Goal: Communication & Community: Answer question/provide support

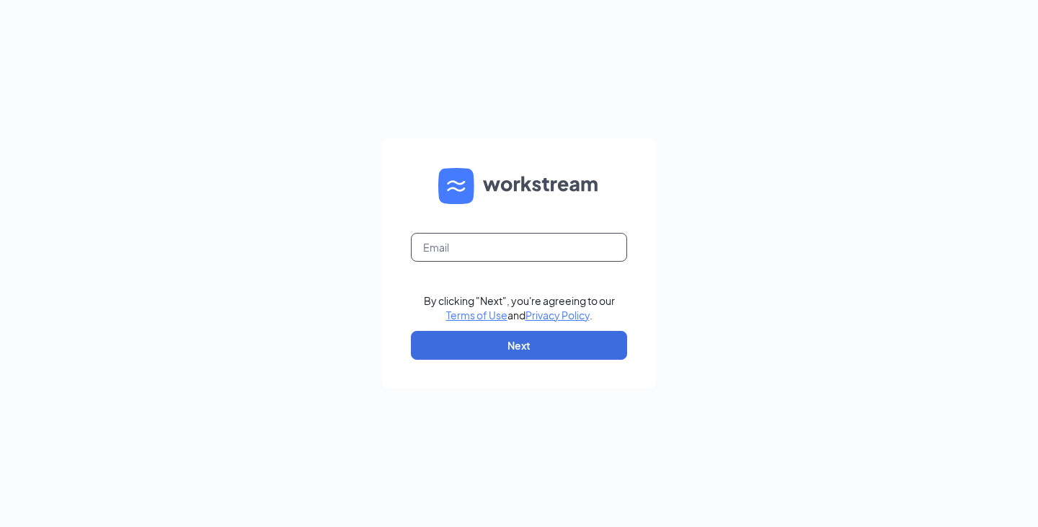
click at [555, 245] on input "text" at bounding box center [519, 247] width 216 height 29
type input "[EMAIL_ADDRESS][DOMAIN_NAME]"
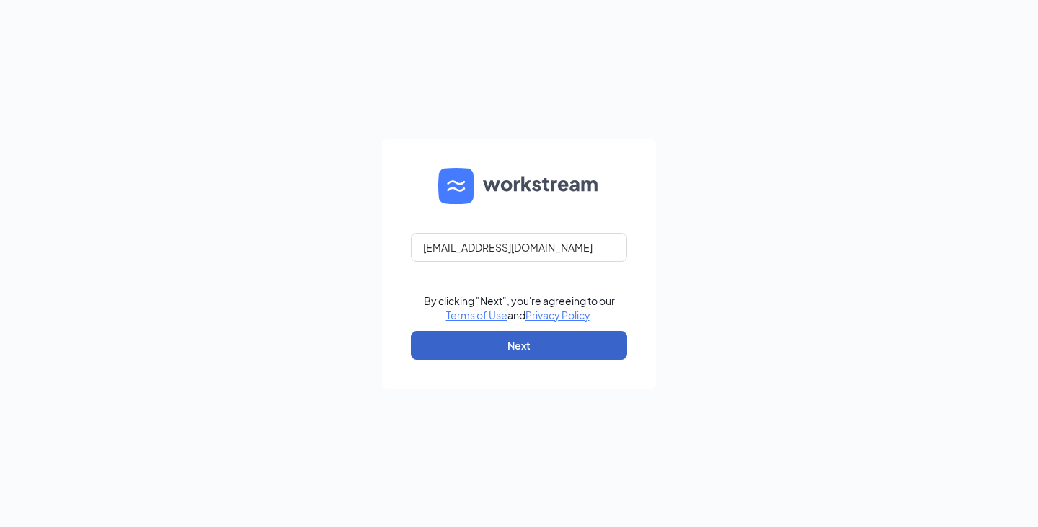
click at [526, 338] on button "Next" at bounding box center [519, 345] width 216 height 29
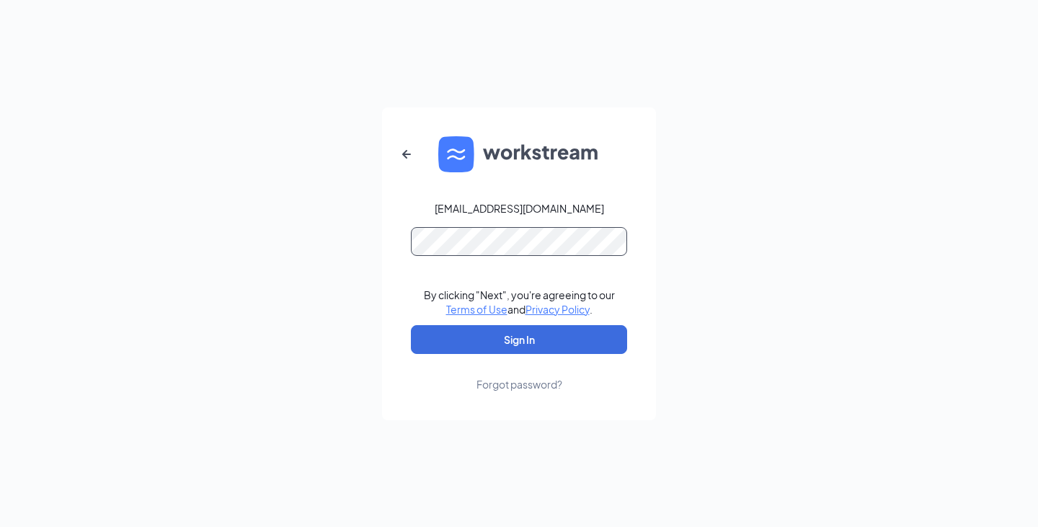
click at [411, 325] on button "Sign In" at bounding box center [519, 339] width 216 height 29
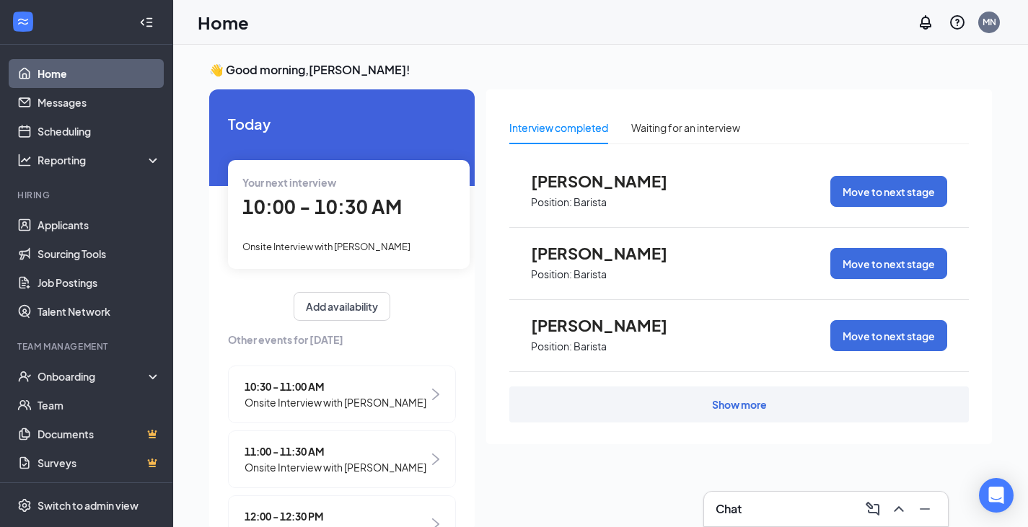
click at [350, 200] on span "10:00 - 10:30 AM" at bounding box center [321, 207] width 159 height 24
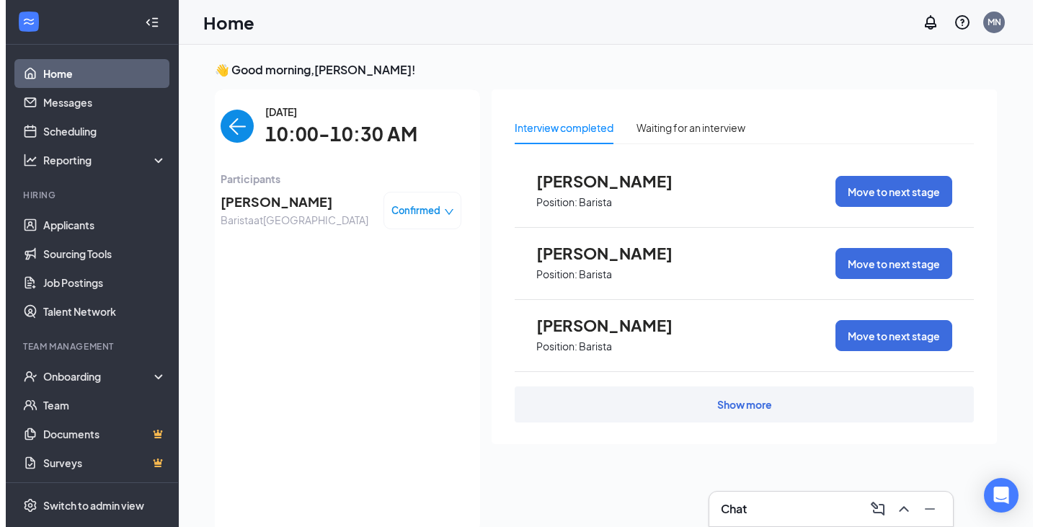
scroll to position [6, 0]
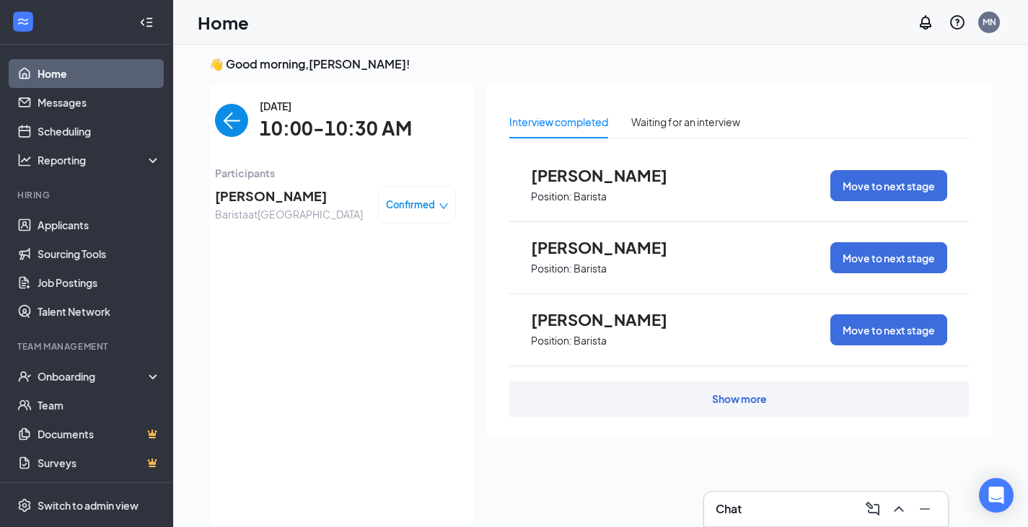
click at [297, 200] on span "[PERSON_NAME]" at bounding box center [289, 196] width 148 height 20
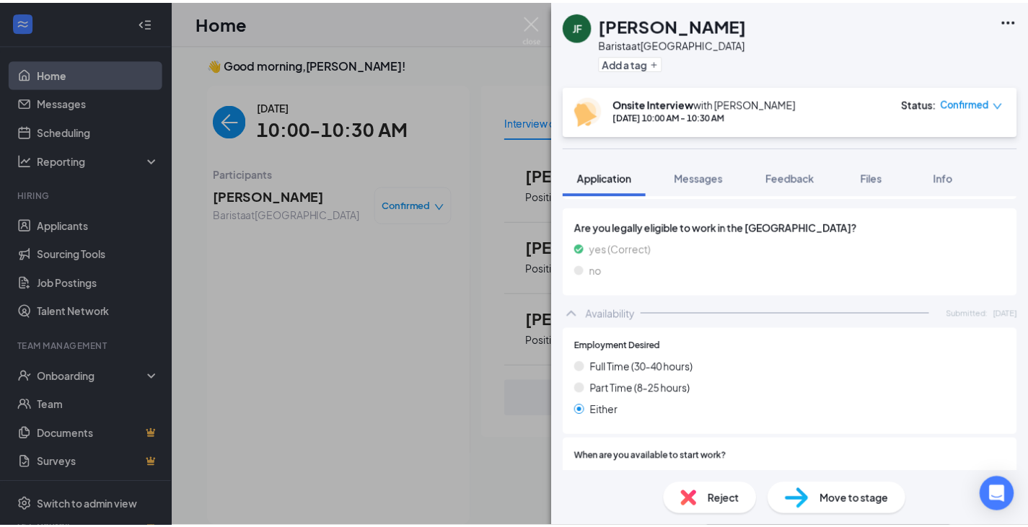
scroll to position [288, 0]
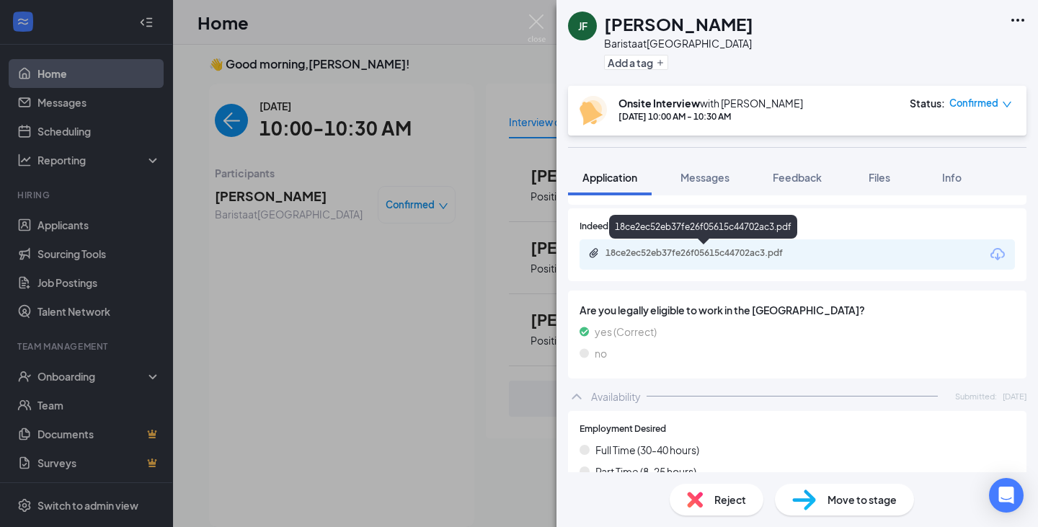
click at [697, 252] on div "18ce2ec52eb37fe26f05615c44702ac3.pdf" at bounding box center [707, 253] width 202 height 12
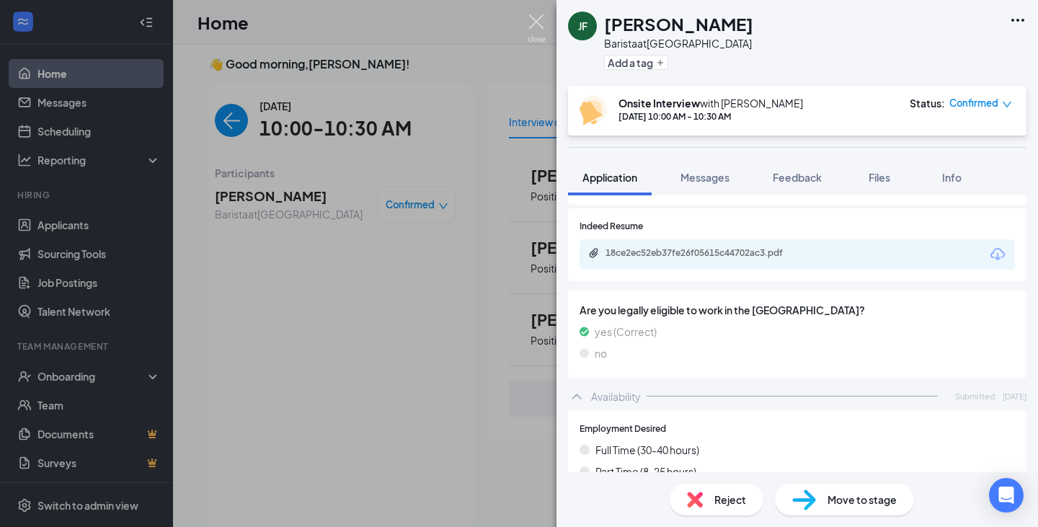
click at [542, 19] on img at bounding box center [537, 28] width 18 height 28
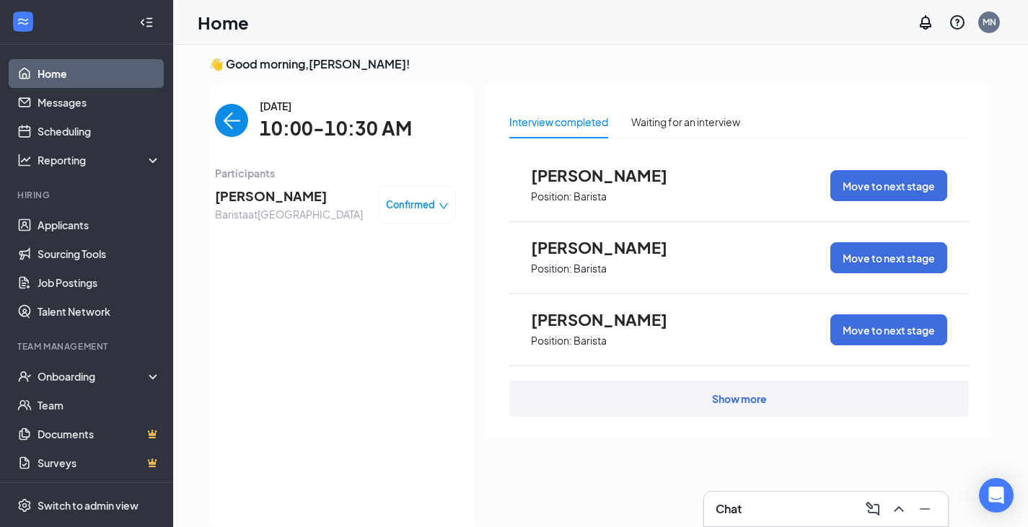
click at [227, 119] on img "back-button" at bounding box center [231, 120] width 33 height 33
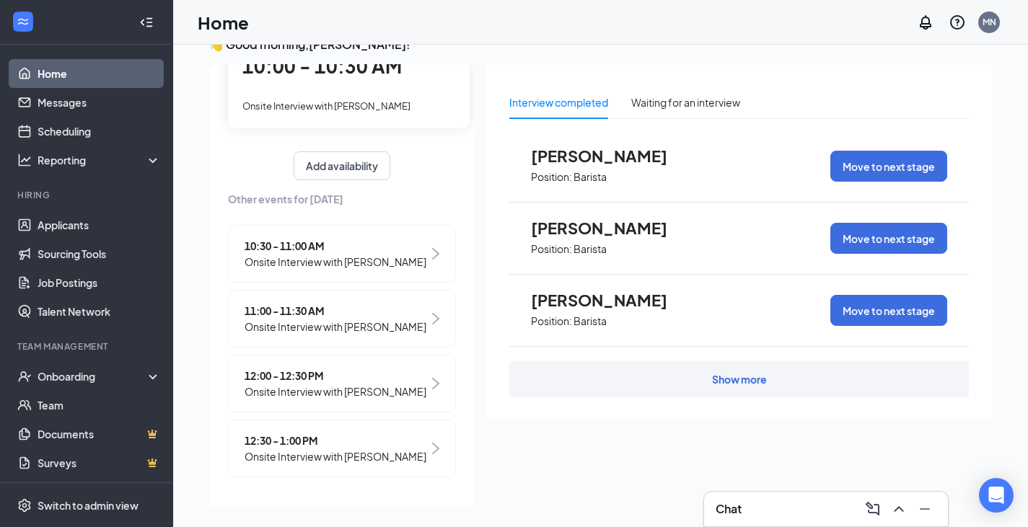
scroll to position [30, 0]
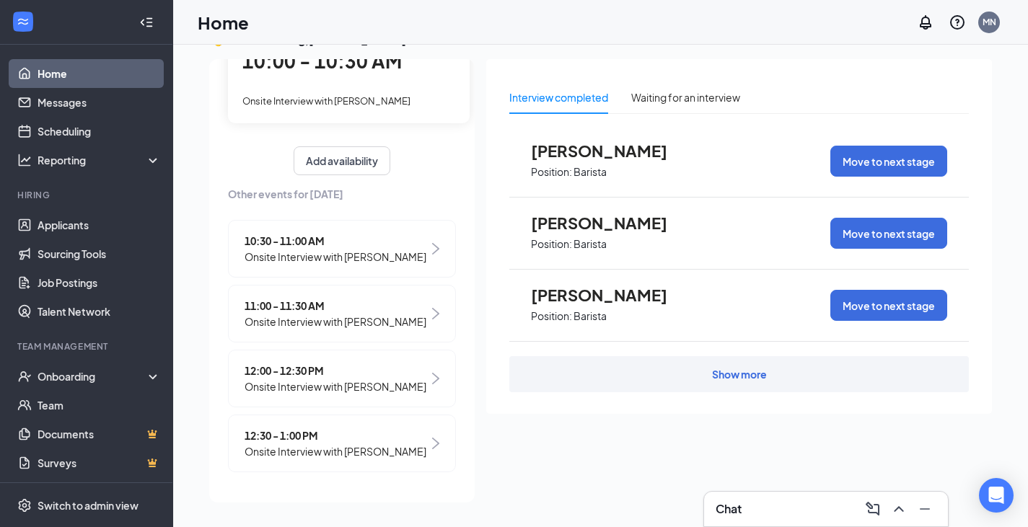
click at [317, 443] on span "Onsite Interview with [PERSON_NAME]" at bounding box center [335, 451] width 182 height 16
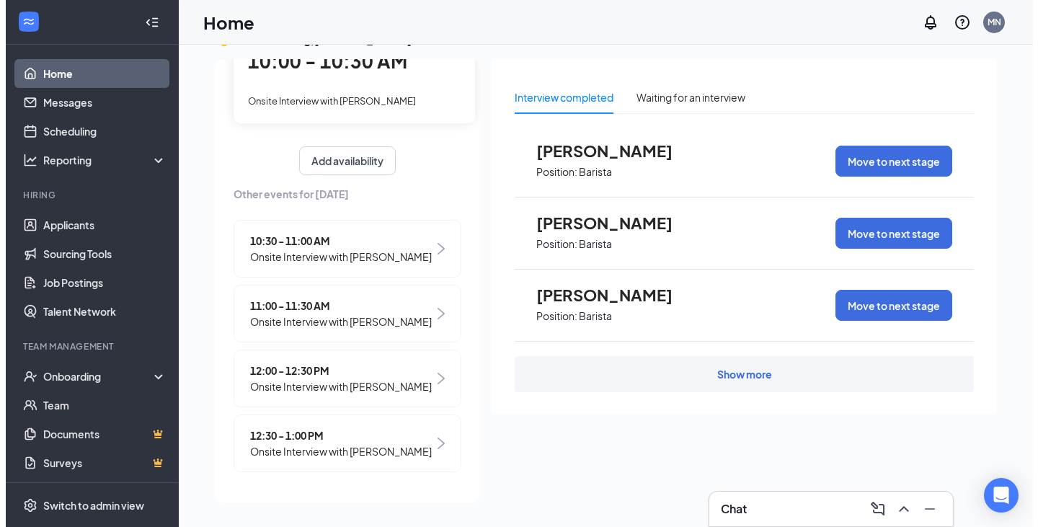
scroll to position [0, 0]
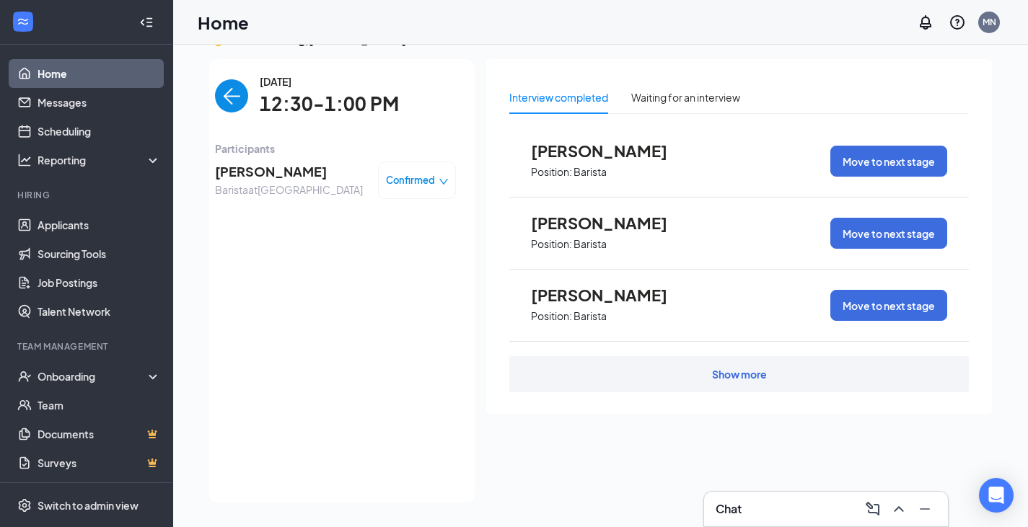
click at [269, 177] on span "[PERSON_NAME]" at bounding box center [289, 172] width 148 height 20
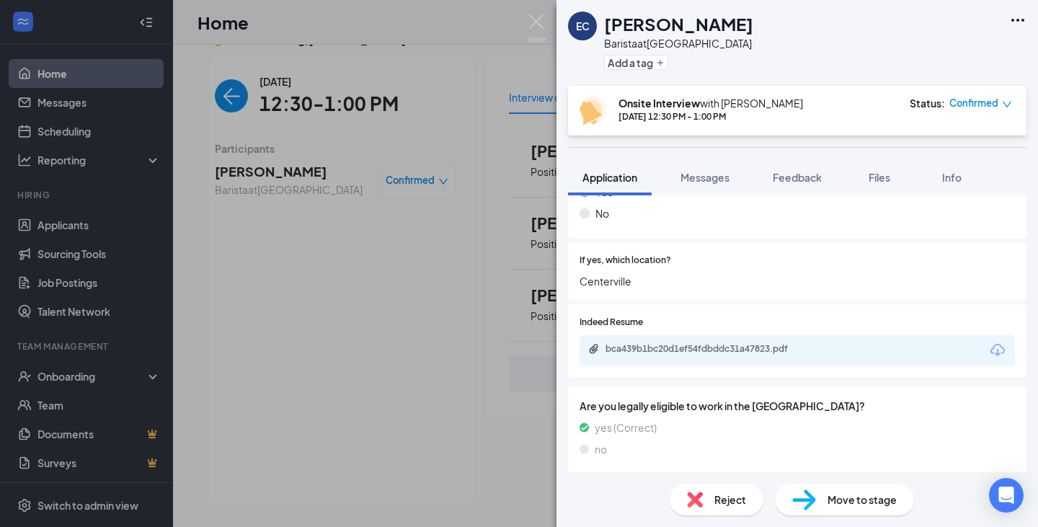
scroll to position [289, 0]
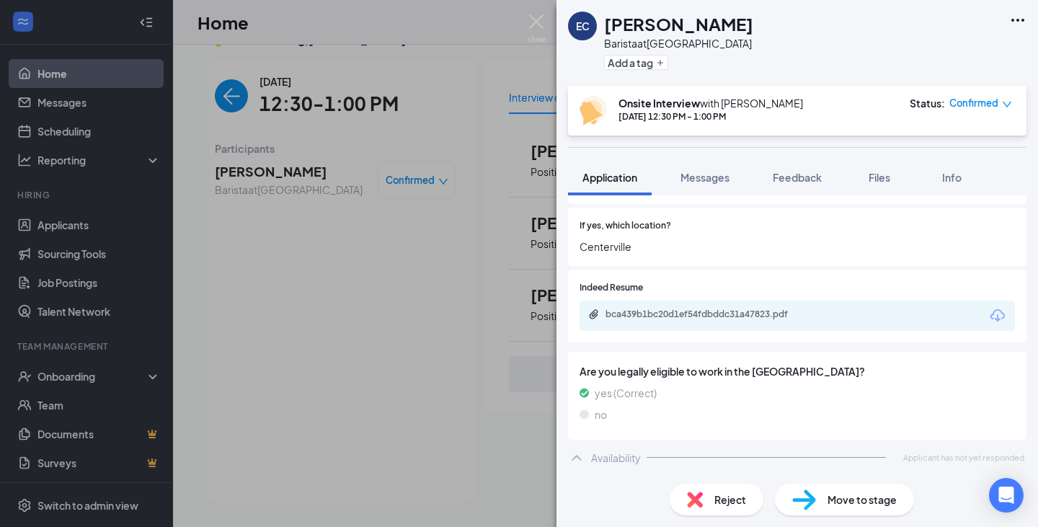
click at [692, 308] on div "bca439b1bc20d1ef54fdbddc31a47823.pdf" at bounding box center [798, 316] width 436 height 30
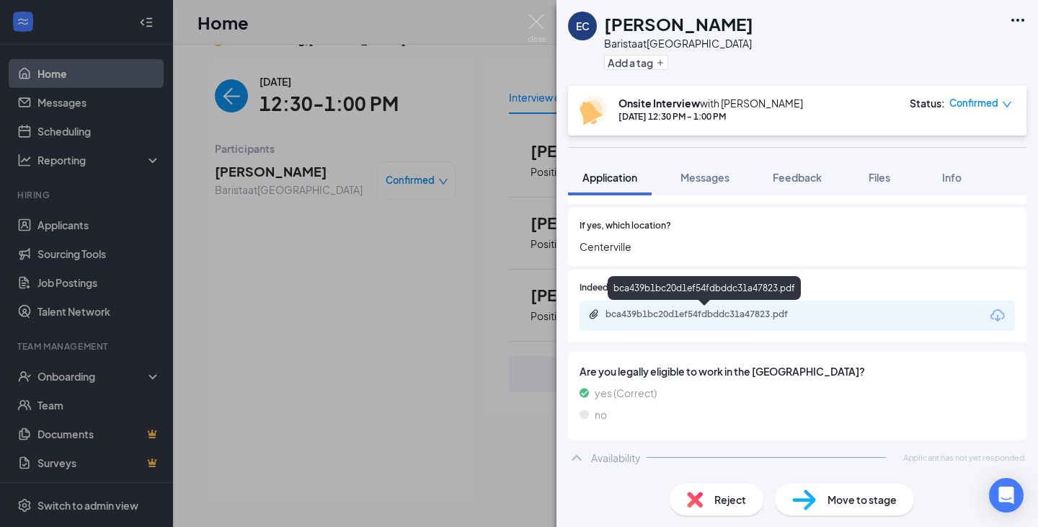
click at [694, 317] on div "bca439b1bc20d1ef54fdbddc31a47823.pdf" at bounding box center [707, 315] width 202 height 12
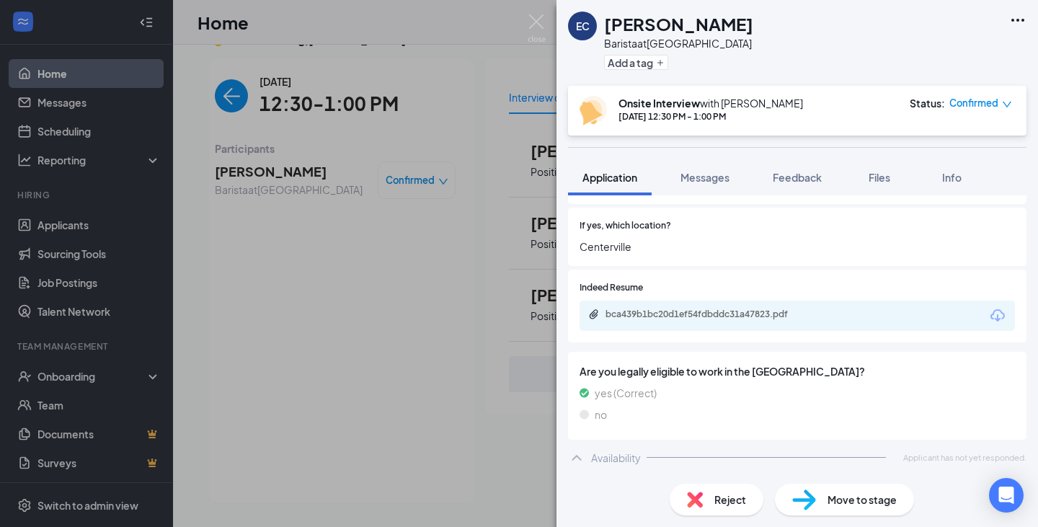
scroll to position [283, 0]
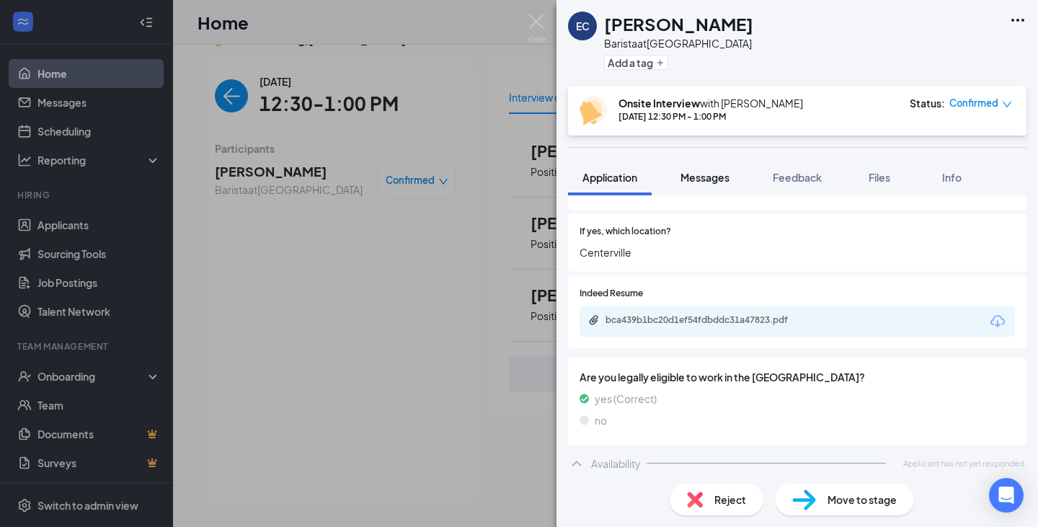
click at [718, 178] on span "Messages" at bounding box center [705, 177] width 49 height 13
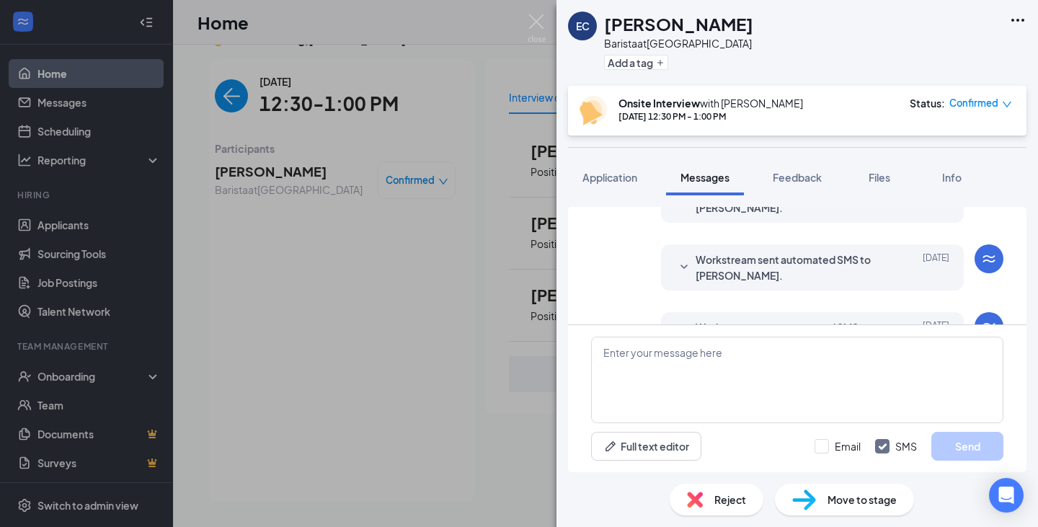
scroll to position [586, 0]
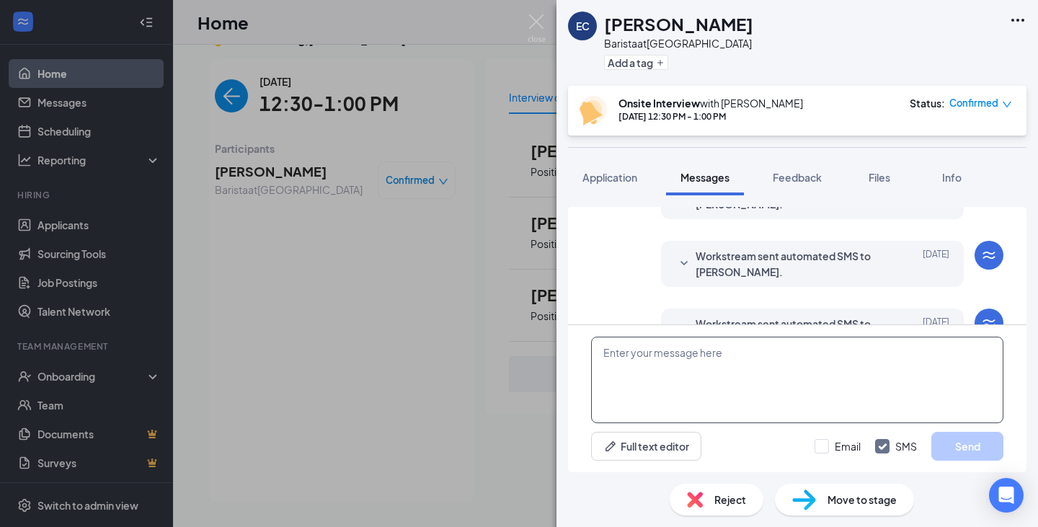
click at [676, 378] on textarea at bounding box center [797, 380] width 412 height 87
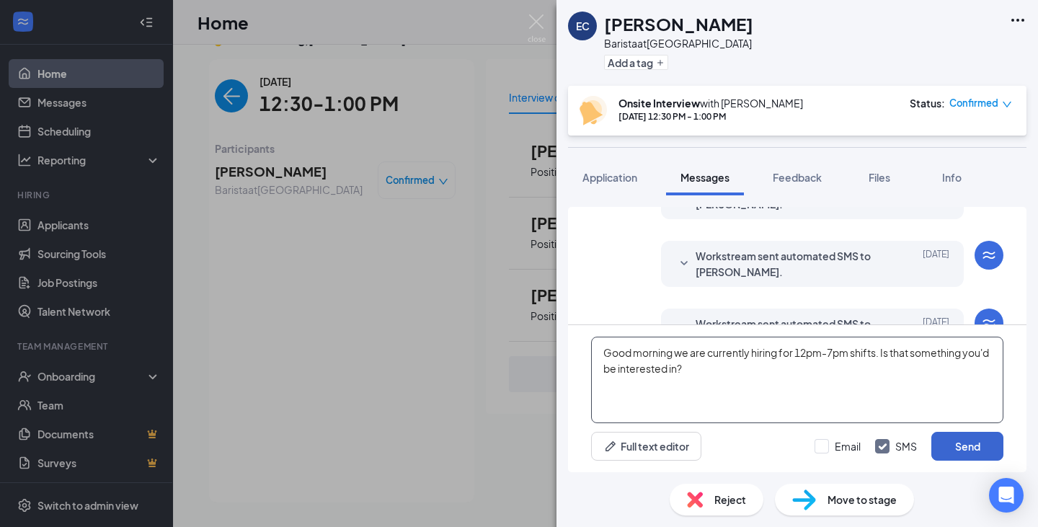
type textarea "Good morning we are currently hiring for 12pm-7pm shifts. Is that something you…"
click at [969, 446] on button "Send" at bounding box center [968, 446] width 72 height 29
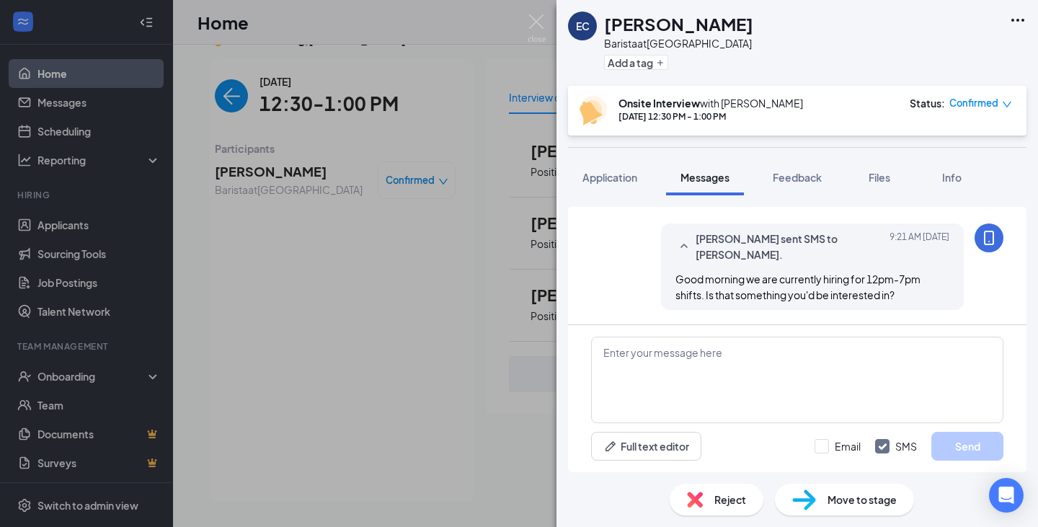
scroll to position [839, 0]
click at [629, 180] on span "Application" at bounding box center [610, 177] width 55 height 13
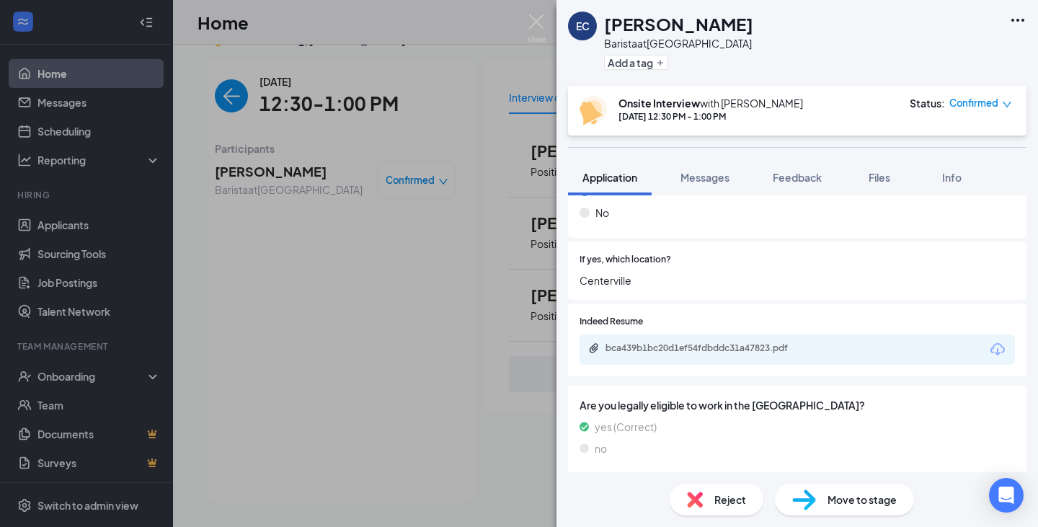
scroll to position [289, 0]
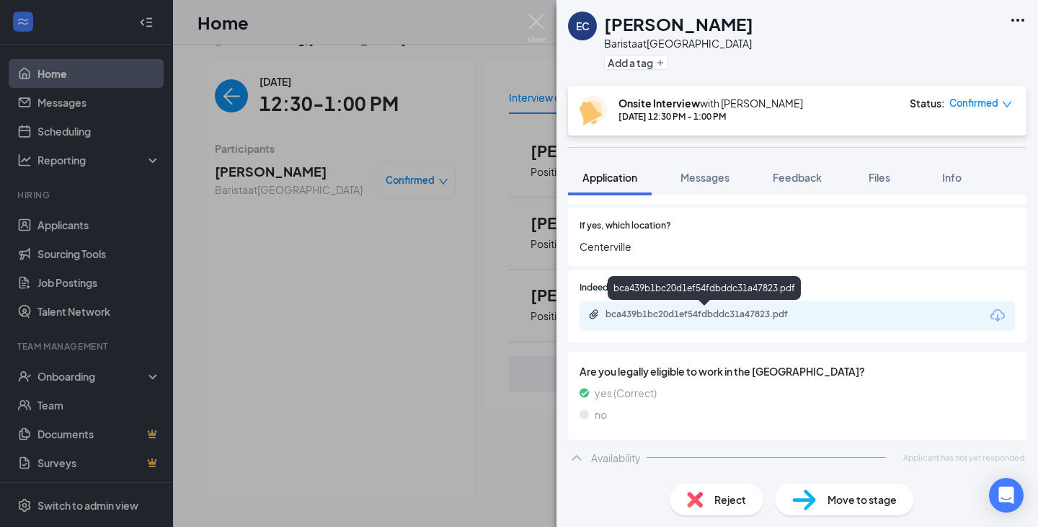
click at [699, 314] on div "bca439b1bc20d1ef54fdbddc31a47823.pdf" at bounding box center [707, 315] width 202 height 12
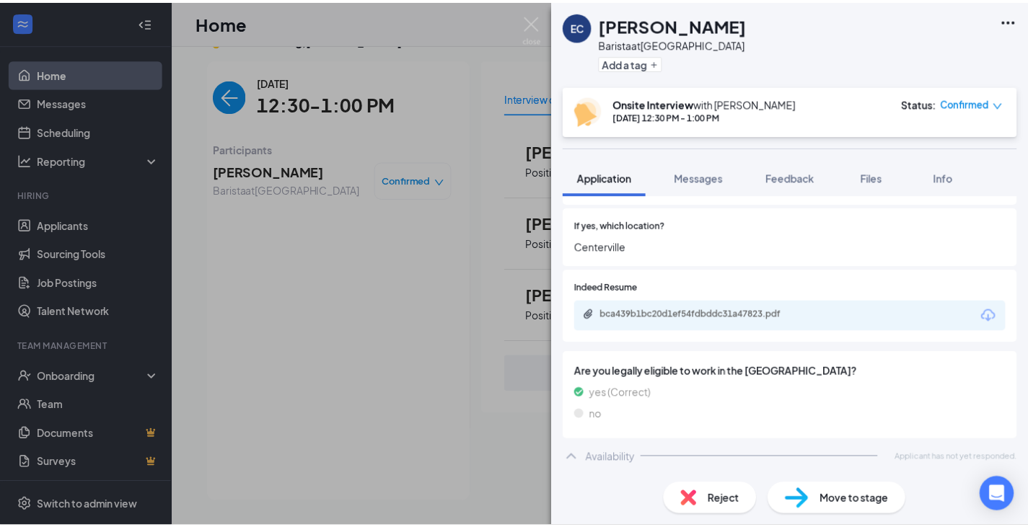
scroll to position [283, 0]
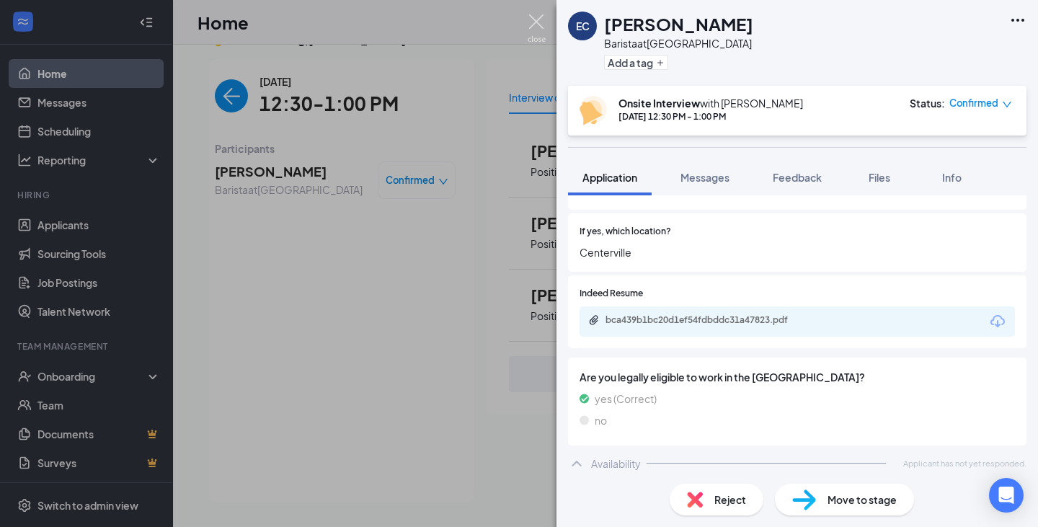
click at [531, 17] on img at bounding box center [537, 28] width 18 height 28
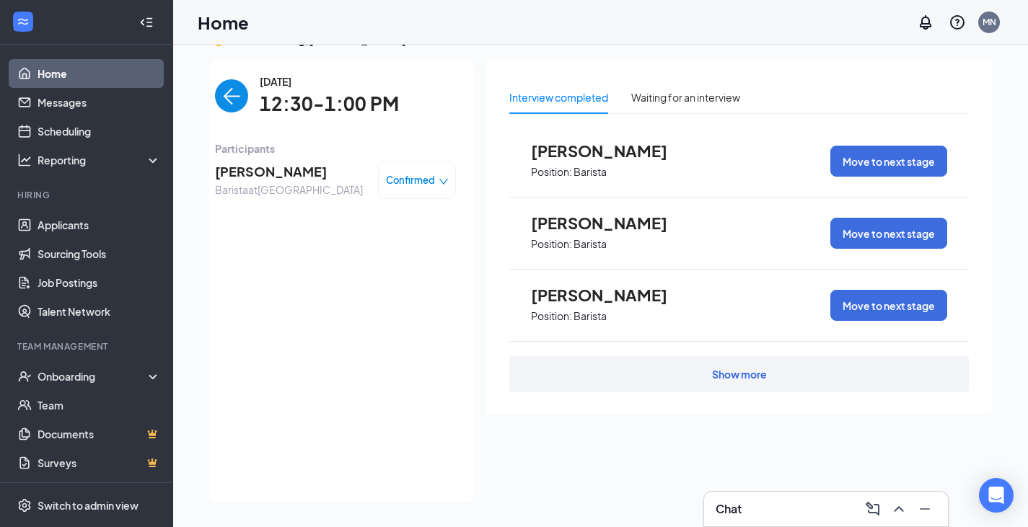
click at [223, 98] on img "back-button" at bounding box center [231, 95] width 33 height 33
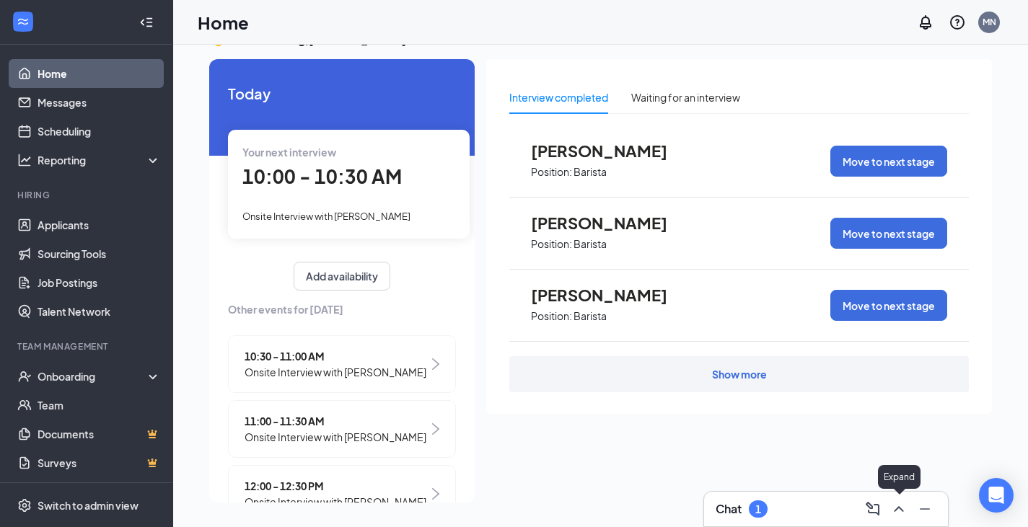
click at [900, 510] on icon "ChevronUp" at bounding box center [898, 508] width 17 height 17
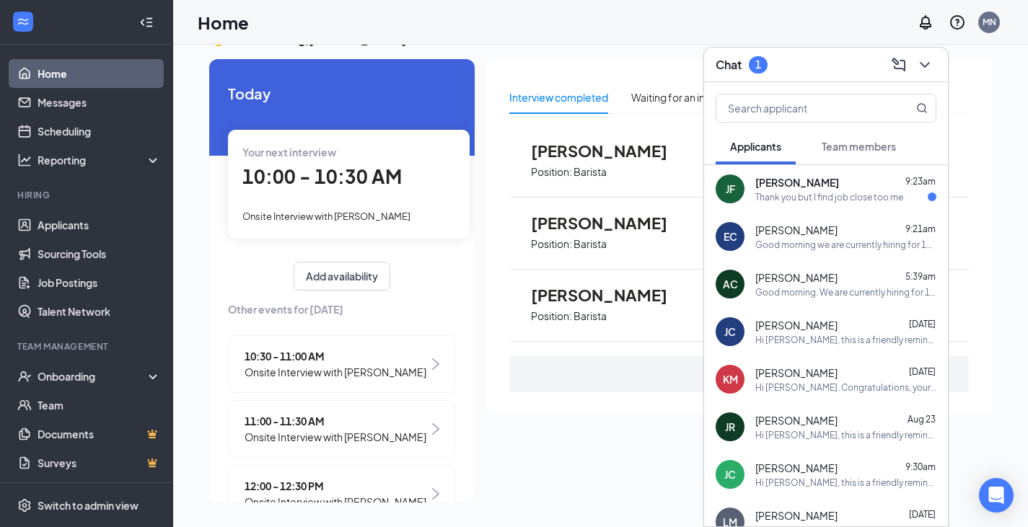
click at [787, 190] on div "[PERSON_NAME] 9:23am Thank you but I find job close too me" at bounding box center [845, 189] width 181 height 28
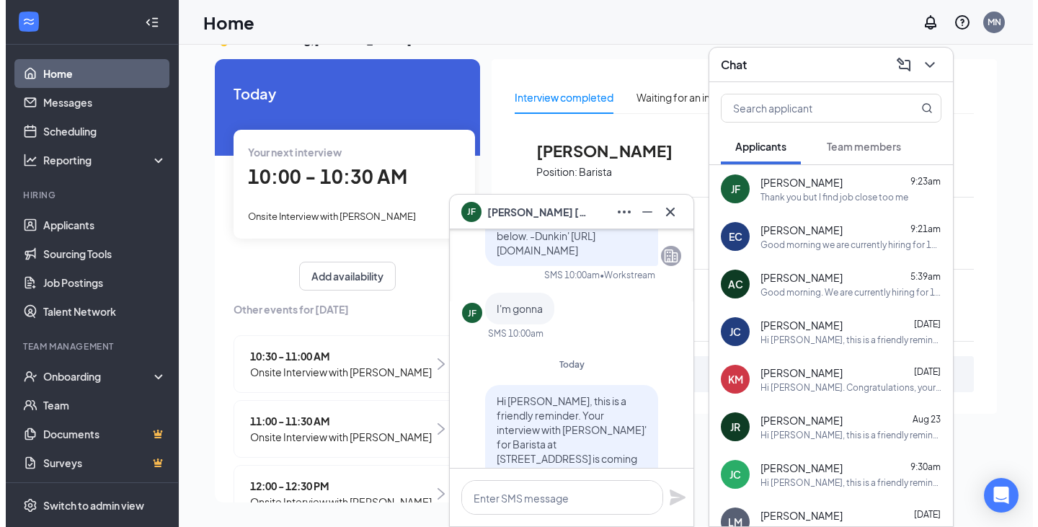
scroll to position [-216, 0]
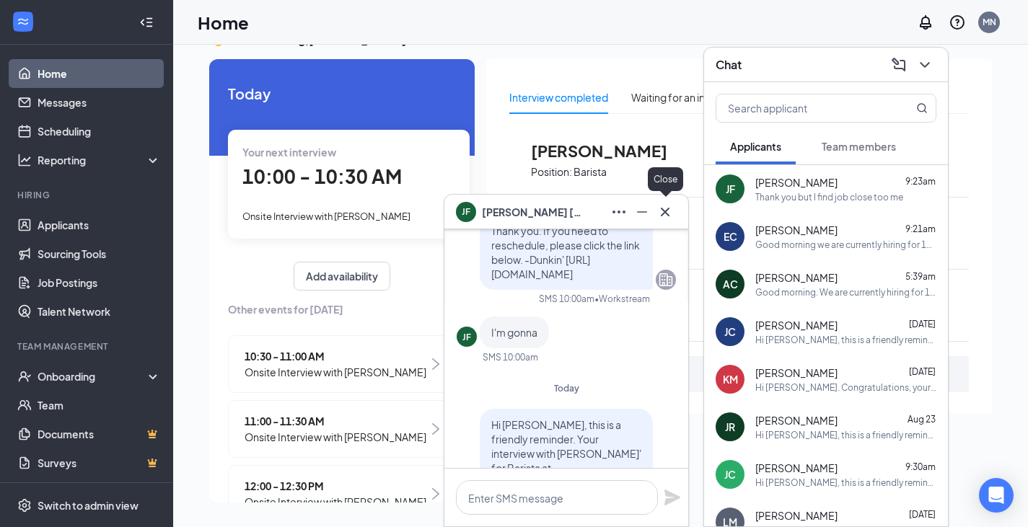
click at [668, 213] on icon "Cross" at bounding box center [664, 211] width 17 height 17
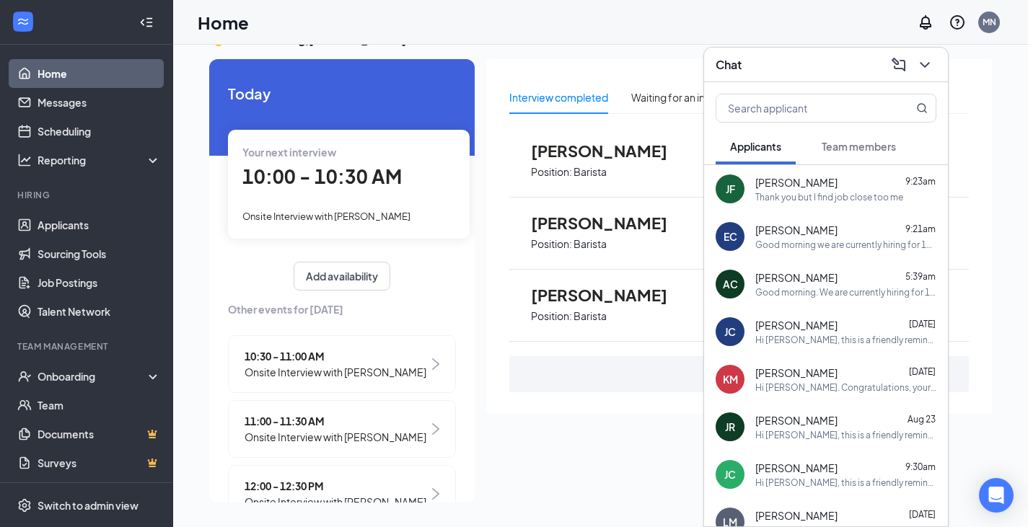
click at [335, 175] on span "10:00 - 10:30 AM" at bounding box center [321, 176] width 159 height 24
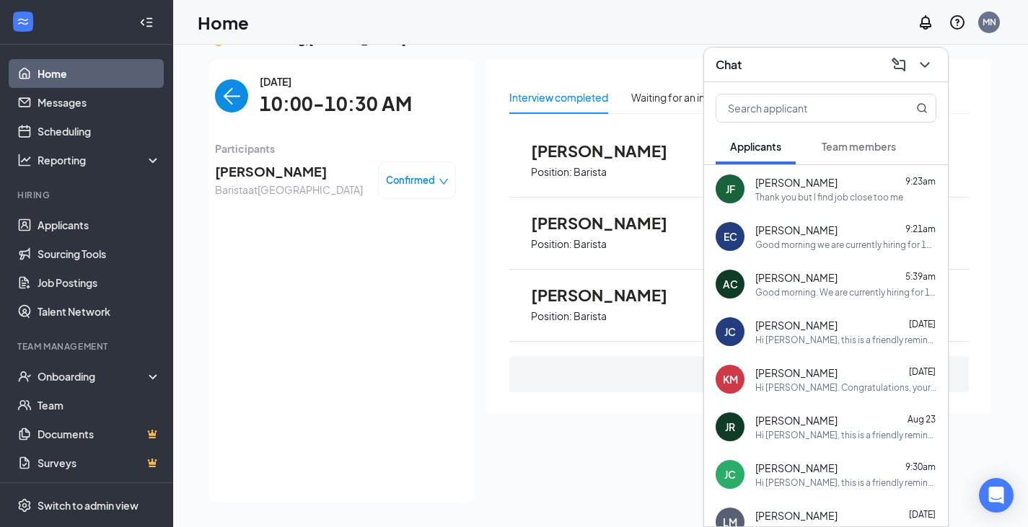
click at [438, 182] on icon "down" at bounding box center [443, 182] width 10 height 10
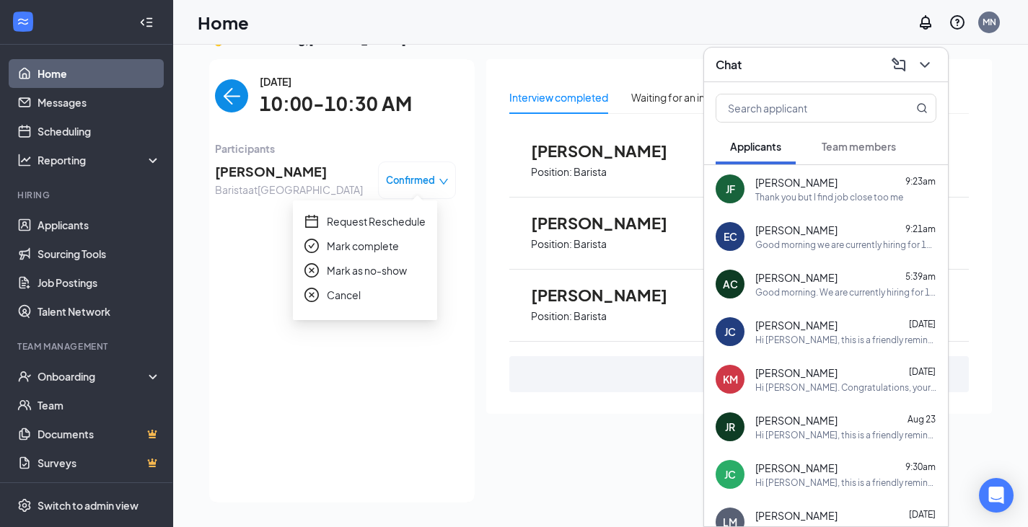
click at [339, 294] on span "Cancel" at bounding box center [344, 295] width 34 height 16
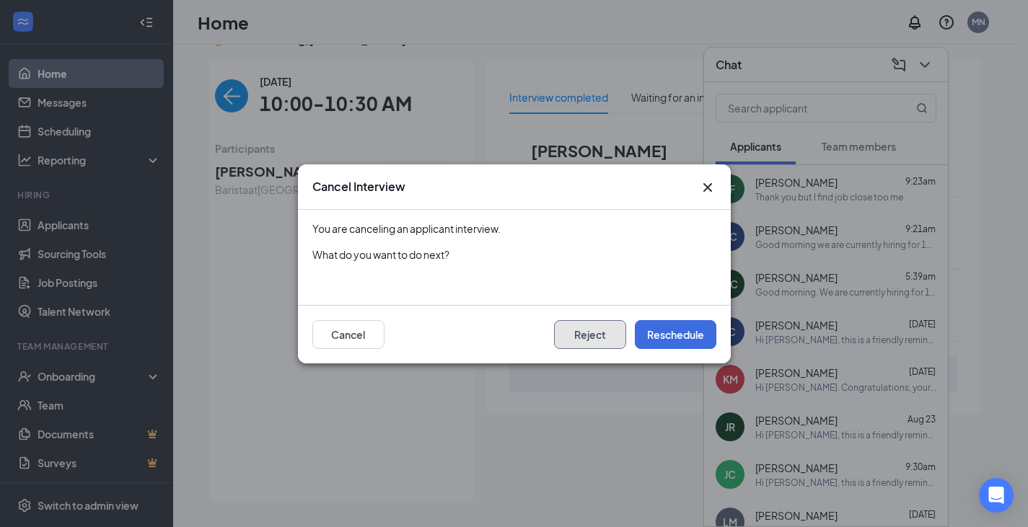
click at [599, 332] on button "Reject" at bounding box center [590, 334] width 72 height 29
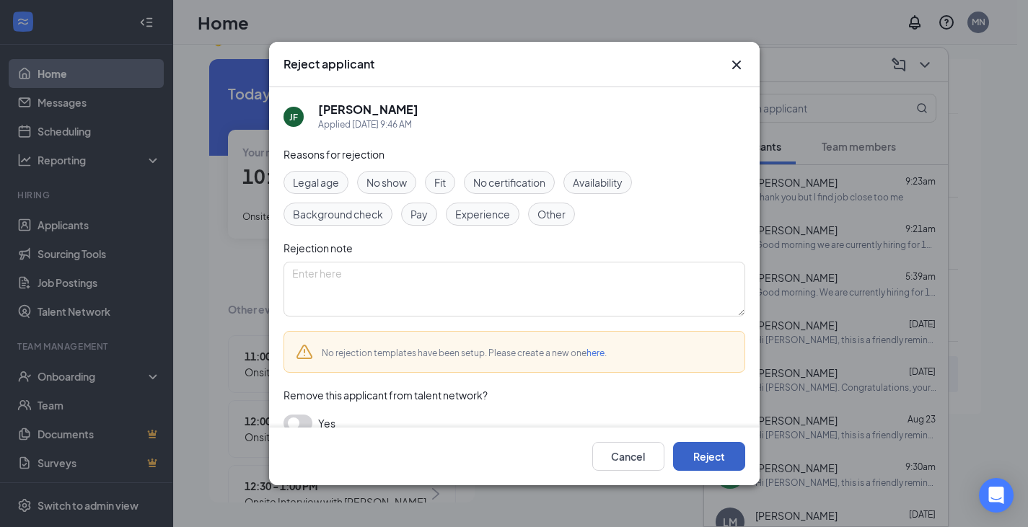
click at [716, 455] on button "Reject" at bounding box center [709, 456] width 72 height 29
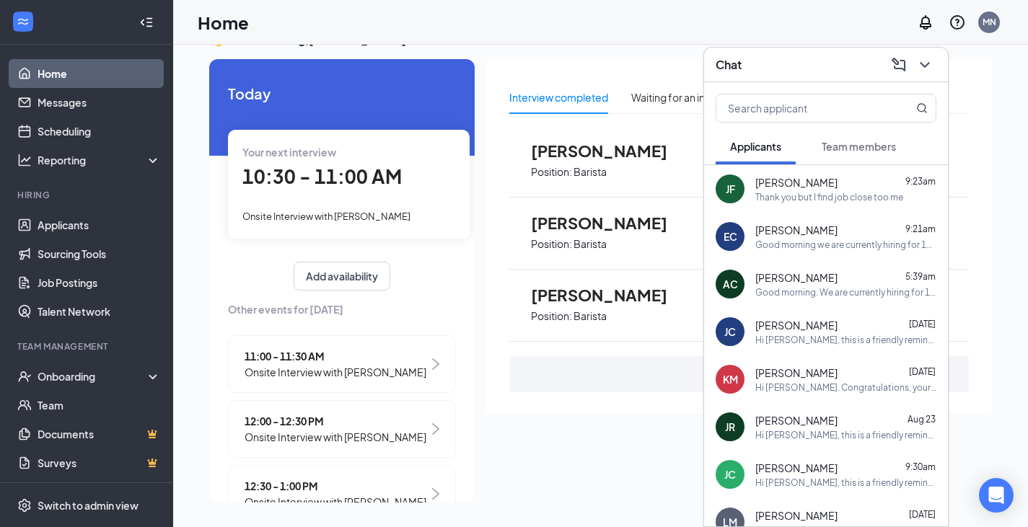
click at [371, 174] on span "10:30 - 11:00 AM" at bounding box center [321, 176] width 159 height 24
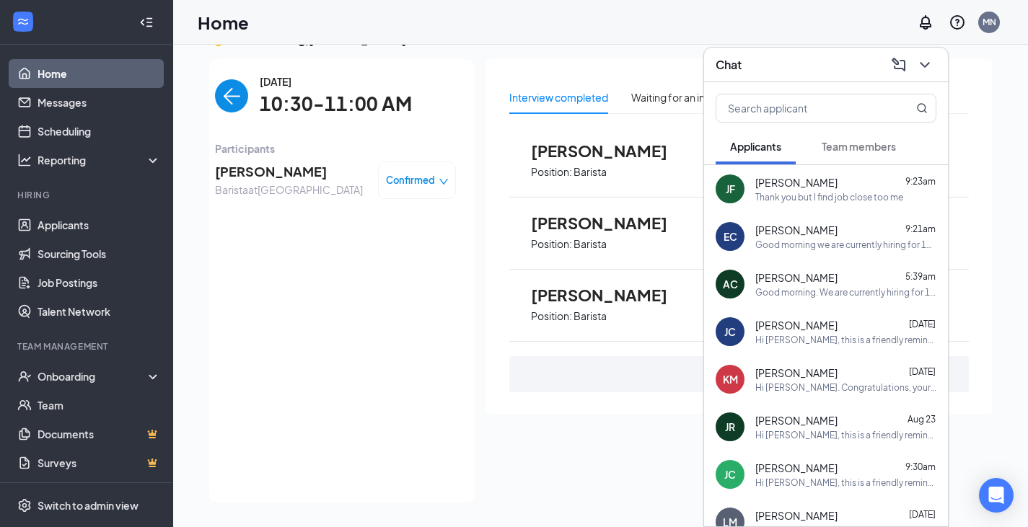
click at [277, 176] on span "[PERSON_NAME]" at bounding box center [289, 172] width 148 height 20
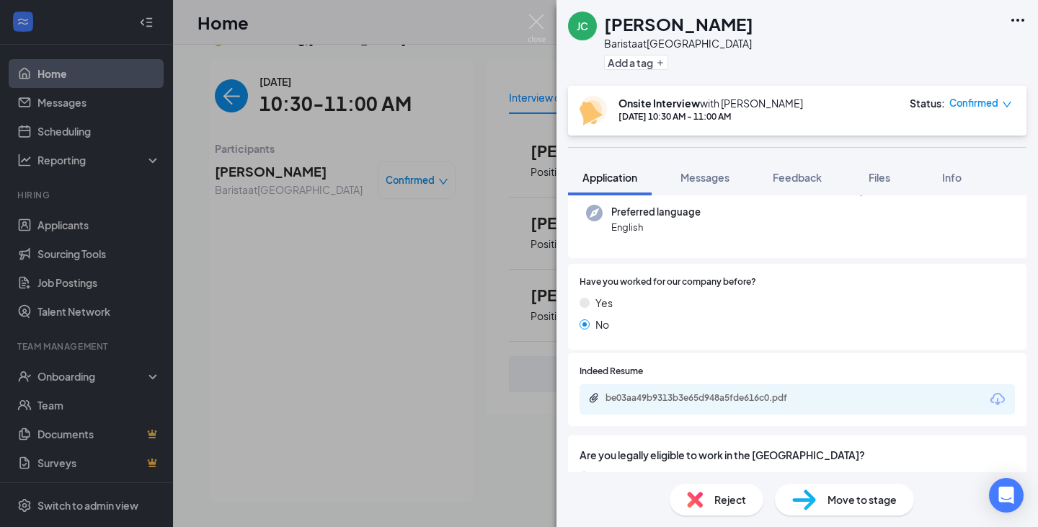
scroll to position [268, 0]
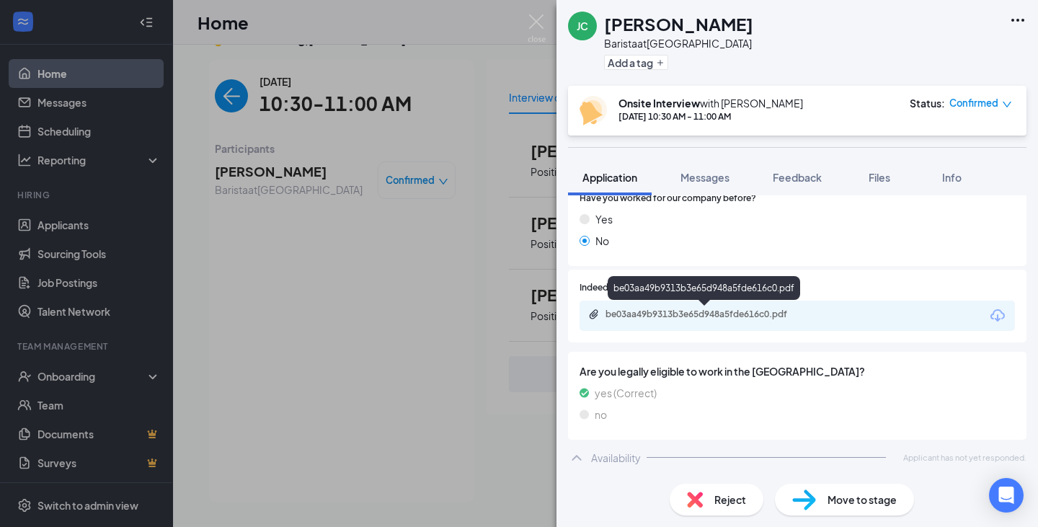
click at [707, 317] on div "be03aa49b9313b3e65d948a5fde616c0.pdf" at bounding box center [707, 315] width 202 height 12
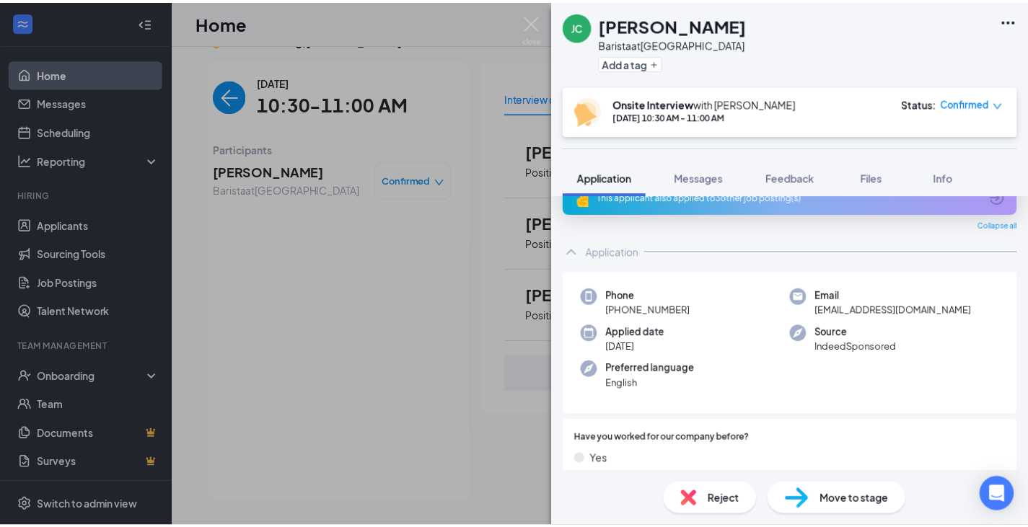
scroll to position [0, 0]
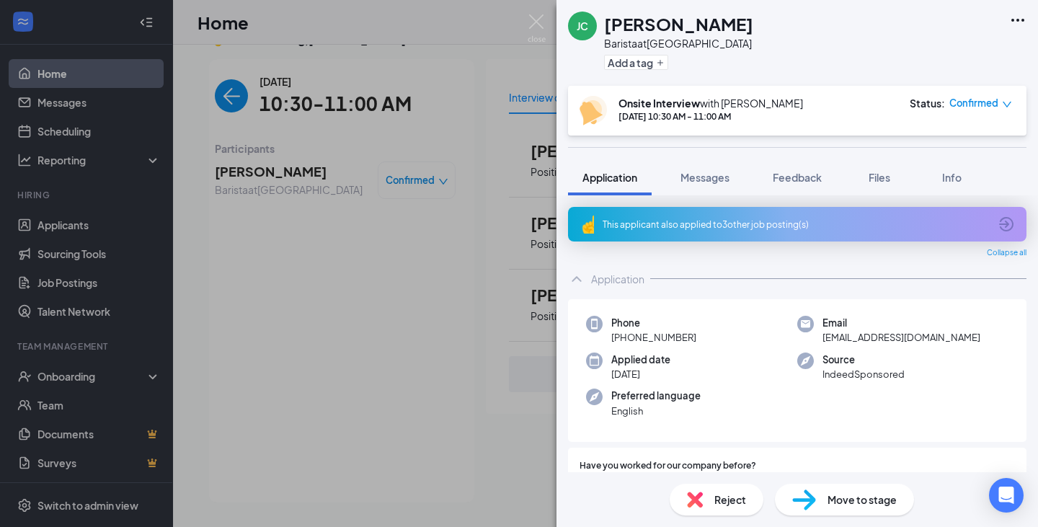
click at [683, 223] on div "This applicant also applied to 3 other job posting(s)" at bounding box center [796, 224] width 387 height 12
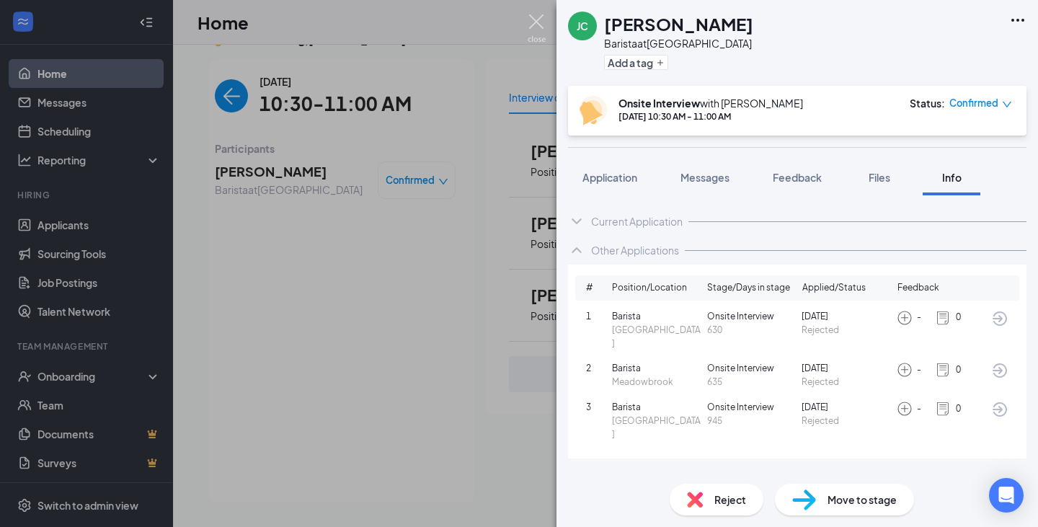
click at [534, 19] on img at bounding box center [537, 28] width 18 height 28
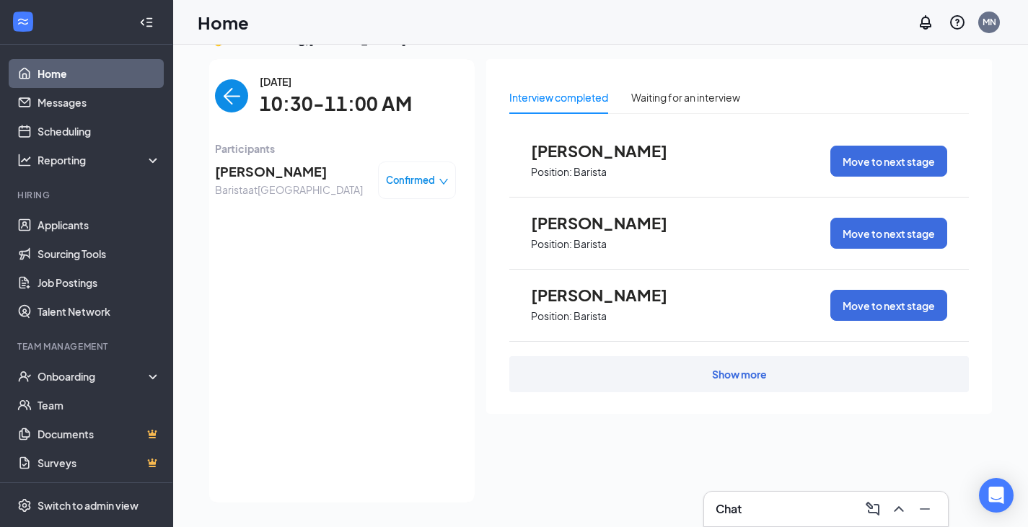
click at [226, 87] on img "back-button" at bounding box center [231, 95] width 33 height 33
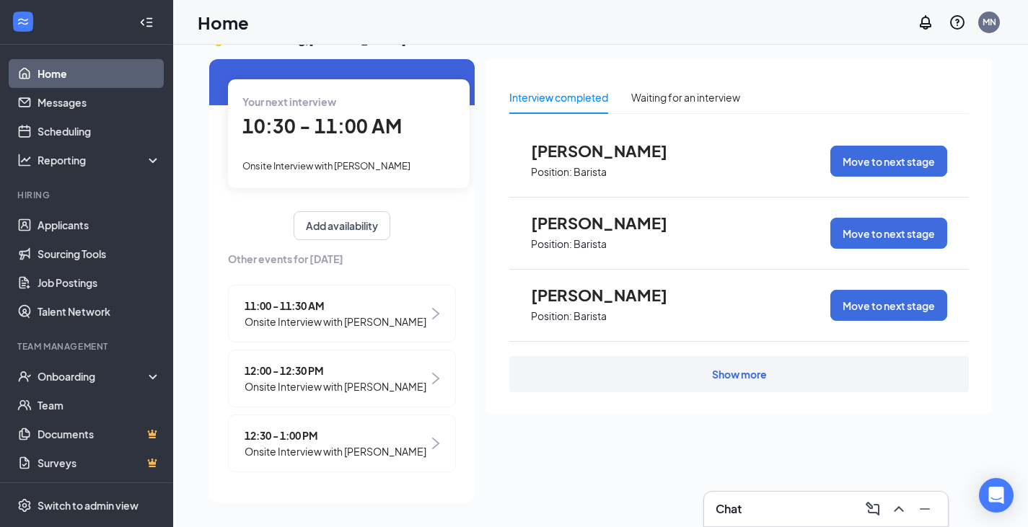
scroll to position [66, 0]
click at [280, 314] on span "Onsite Interview with [PERSON_NAME]" at bounding box center [335, 322] width 182 height 16
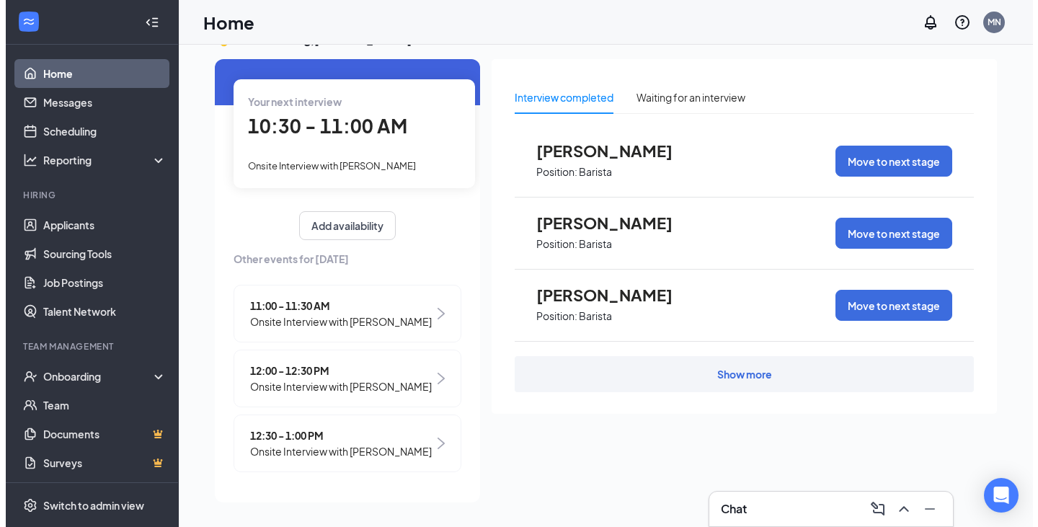
scroll to position [0, 0]
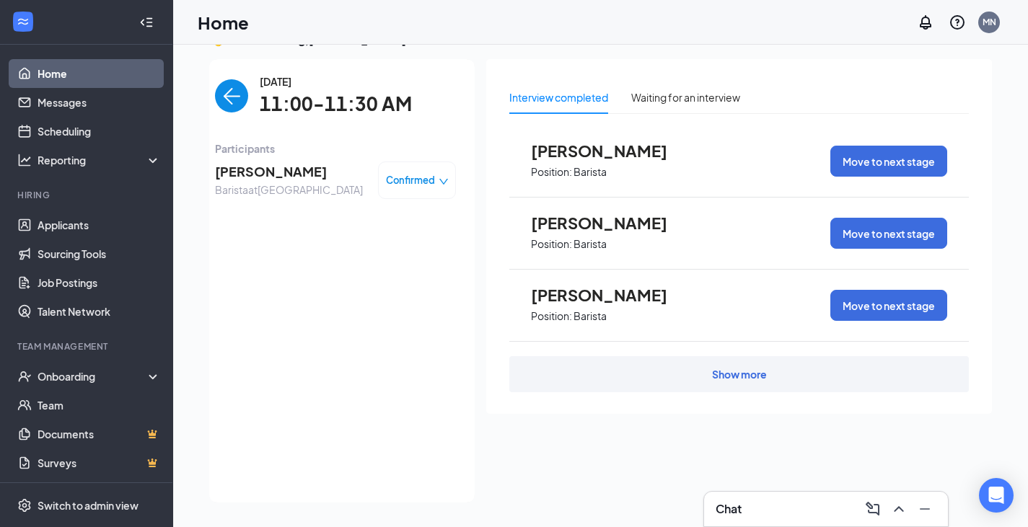
click at [245, 167] on span "[PERSON_NAME]" at bounding box center [289, 172] width 148 height 20
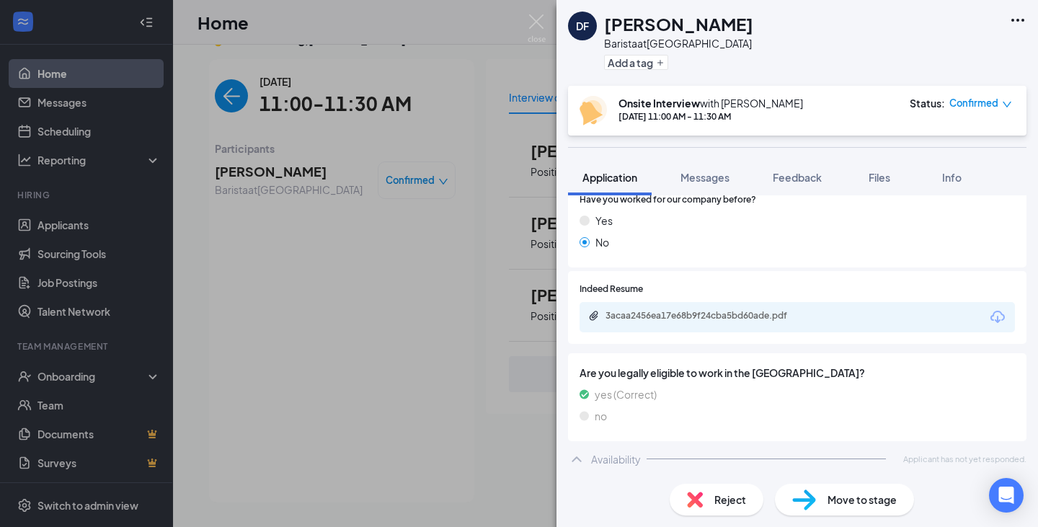
scroll to position [268, 0]
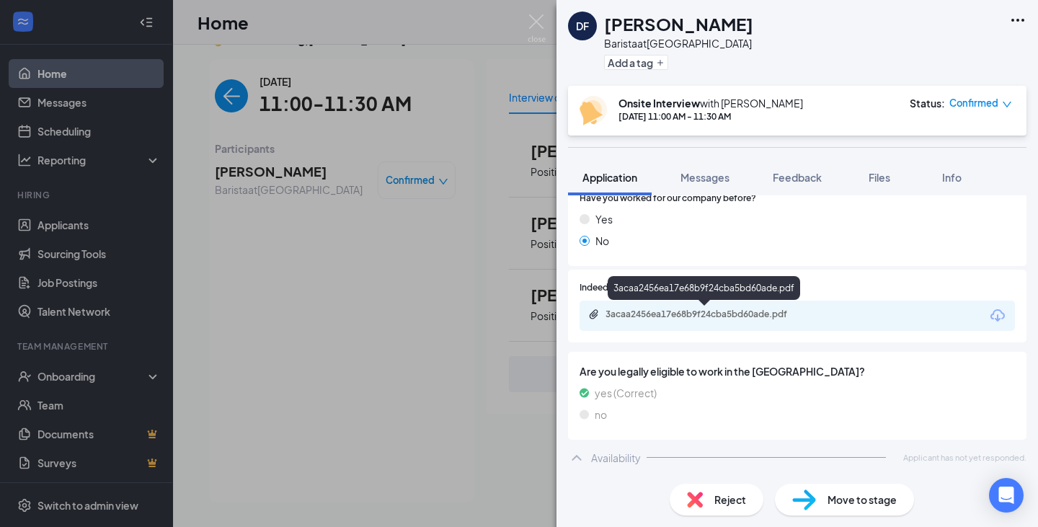
click at [671, 312] on div "3acaa2456ea17e68b9f24cba5bd60ade.pdf" at bounding box center [707, 315] width 202 height 12
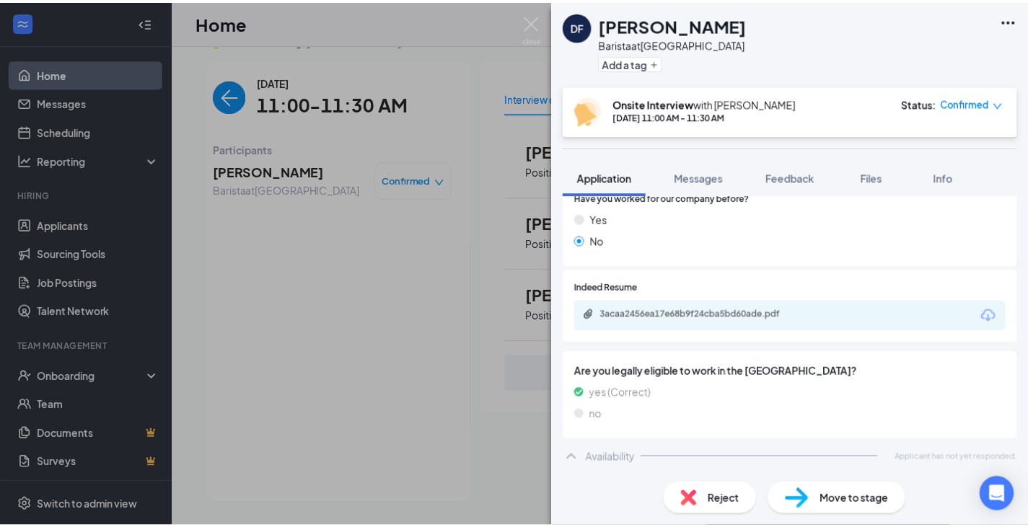
scroll to position [262, 0]
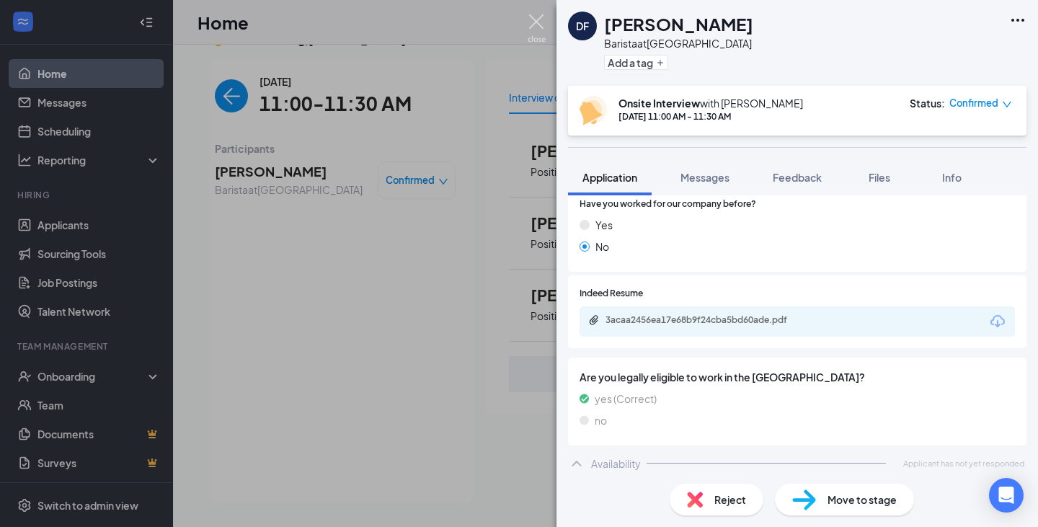
click at [539, 19] on img at bounding box center [537, 28] width 18 height 28
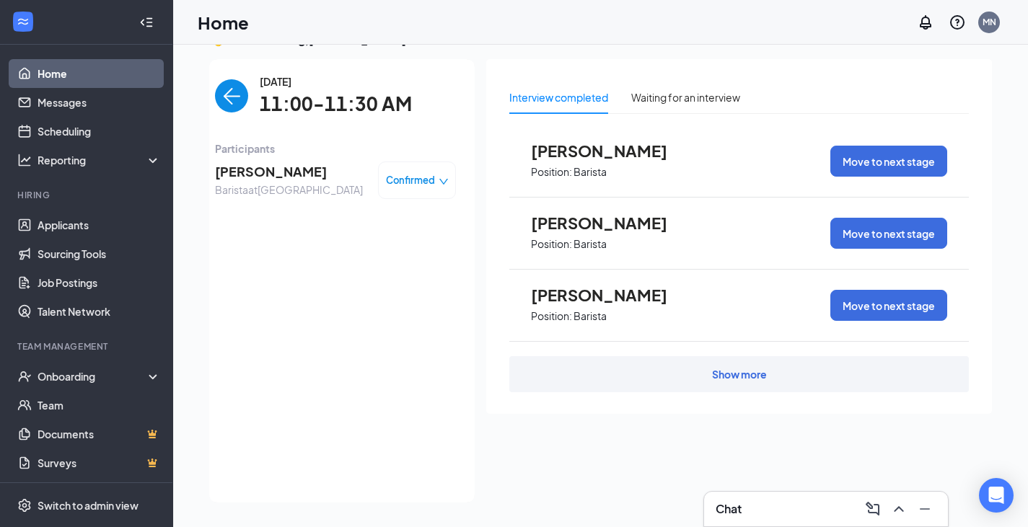
click at [222, 97] on img "back-button" at bounding box center [231, 95] width 33 height 33
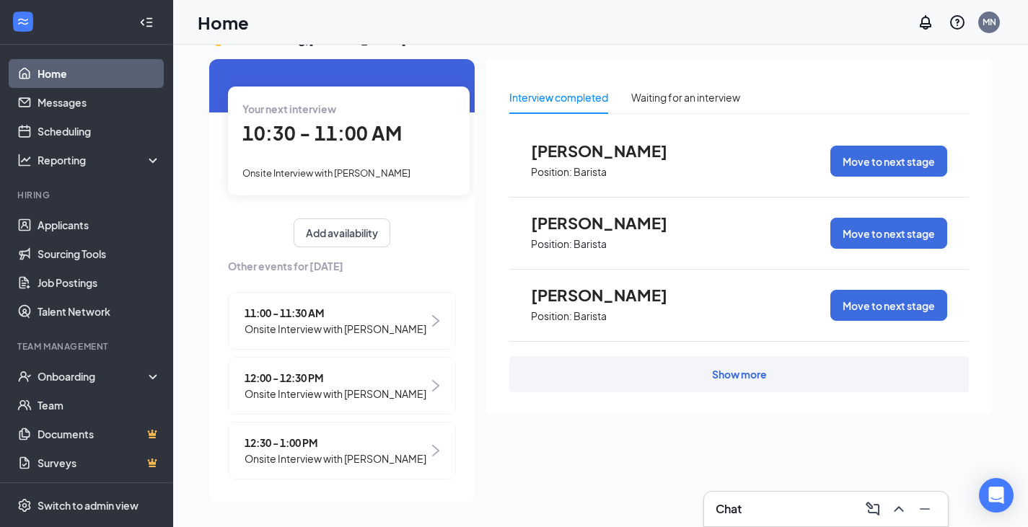
scroll to position [66, 0]
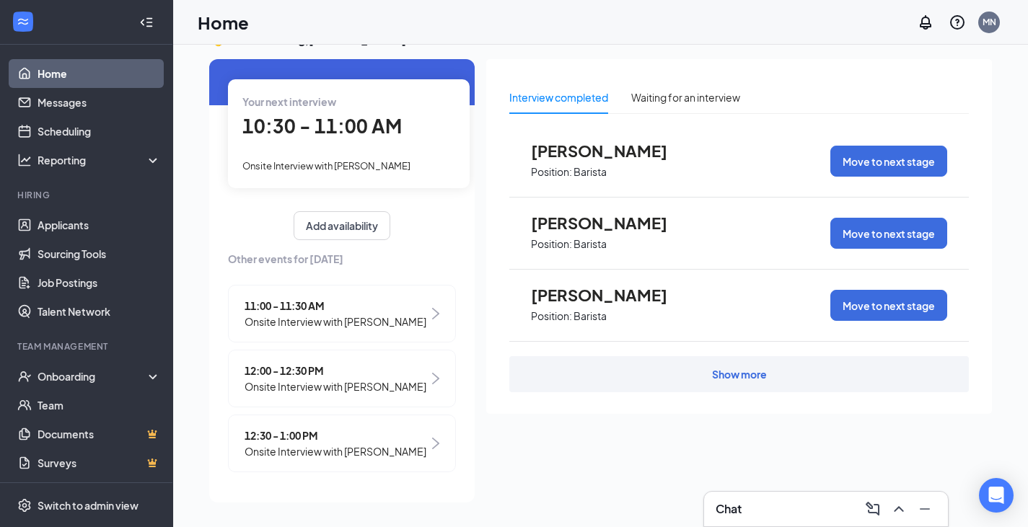
click at [291, 431] on span "12:30 - 1:00 PM" at bounding box center [335, 436] width 182 height 16
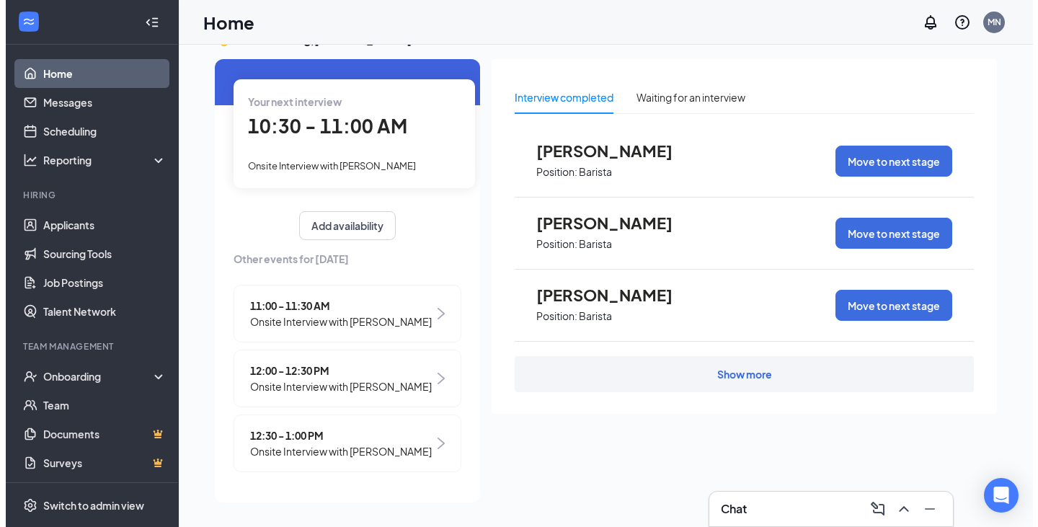
scroll to position [0, 0]
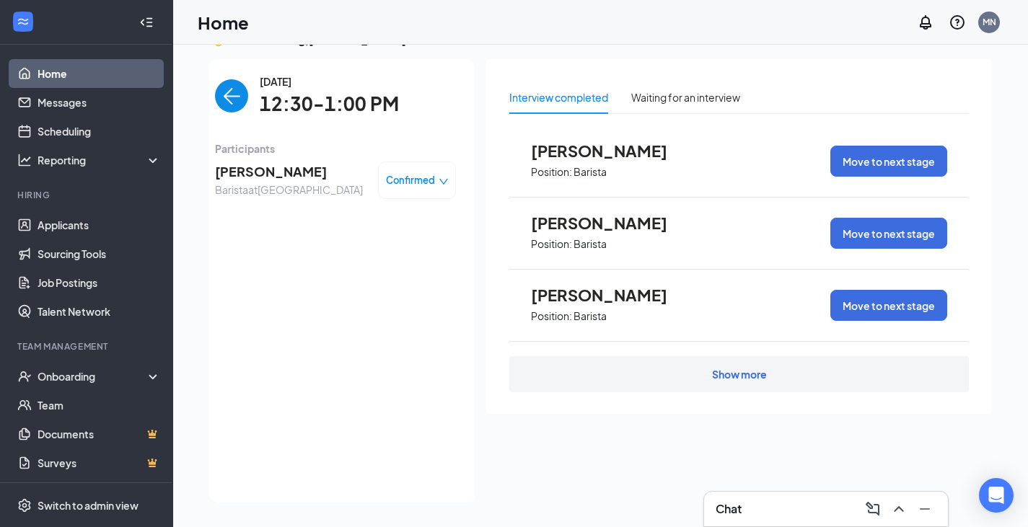
click at [269, 168] on span "[PERSON_NAME]" at bounding box center [289, 172] width 148 height 20
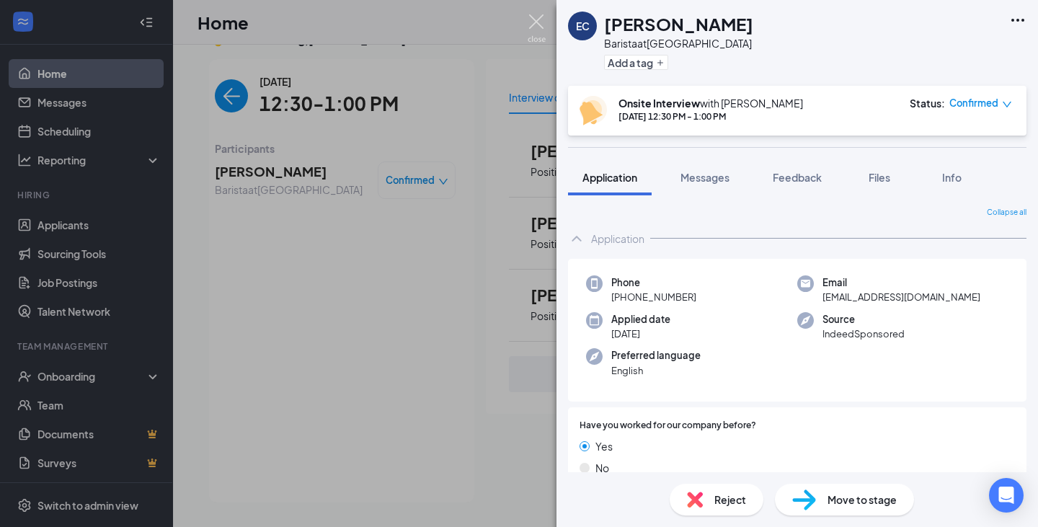
click at [539, 20] on img at bounding box center [537, 28] width 18 height 28
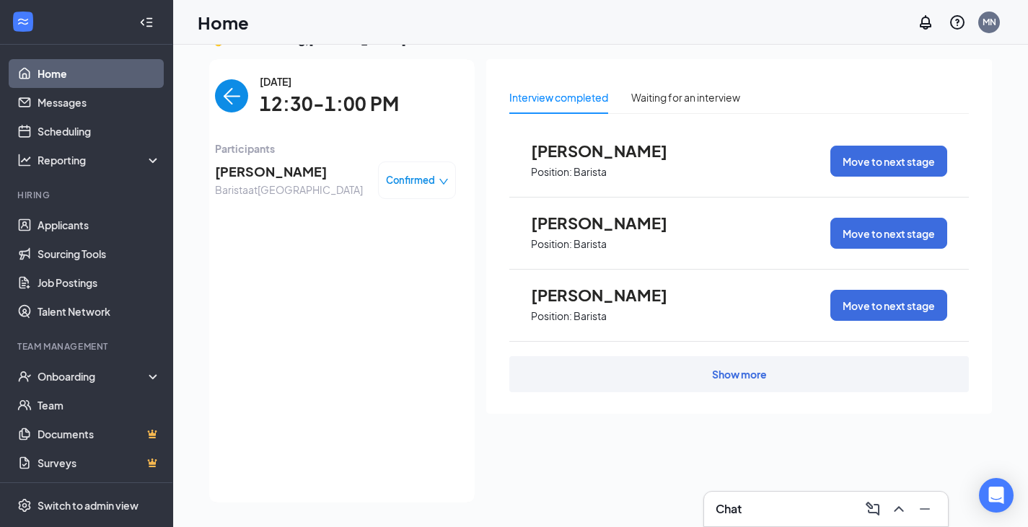
click at [215, 92] on img "back-button" at bounding box center [231, 95] width 33 height 33
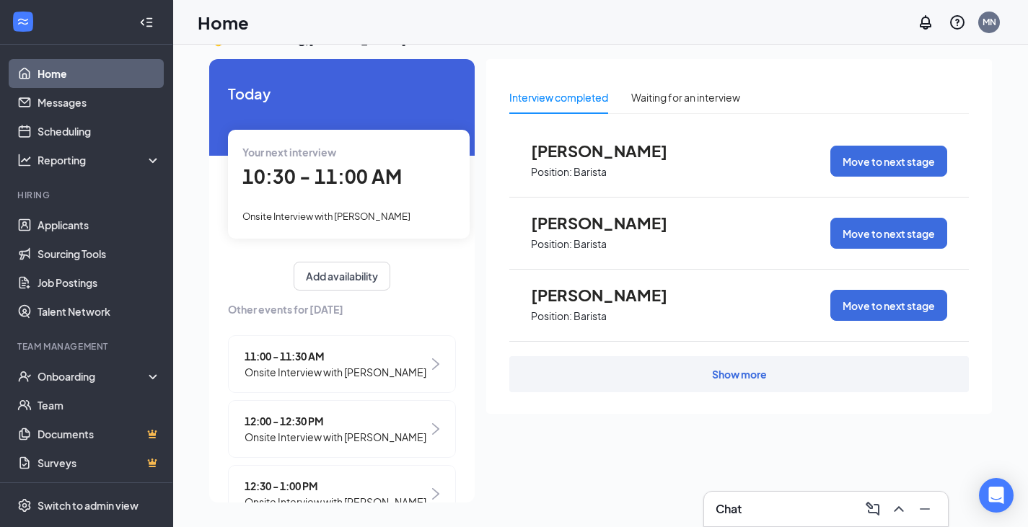
scroll to position [66, 0]
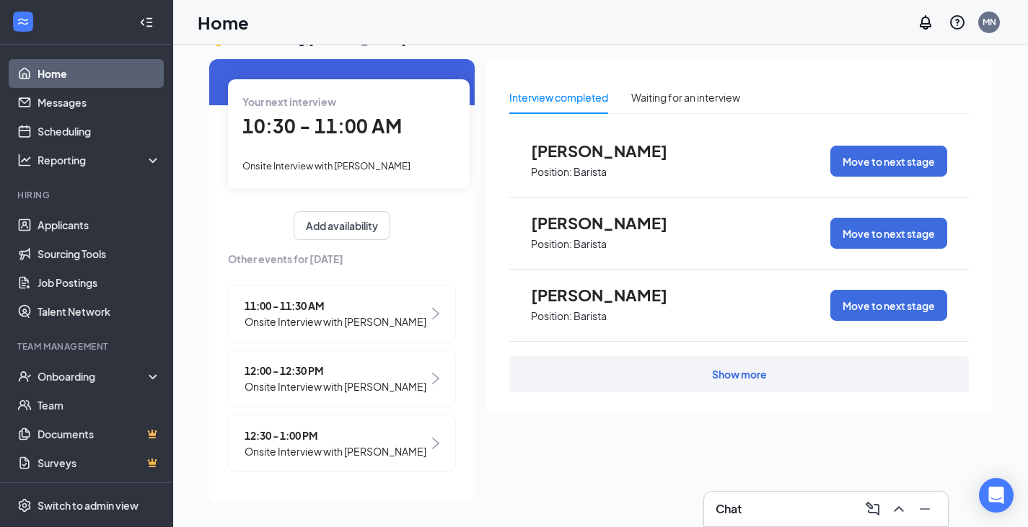
click at [308, 363] on span "12:00 - 12:30 PM" at bounding box center [335, 371] width 182 height 16
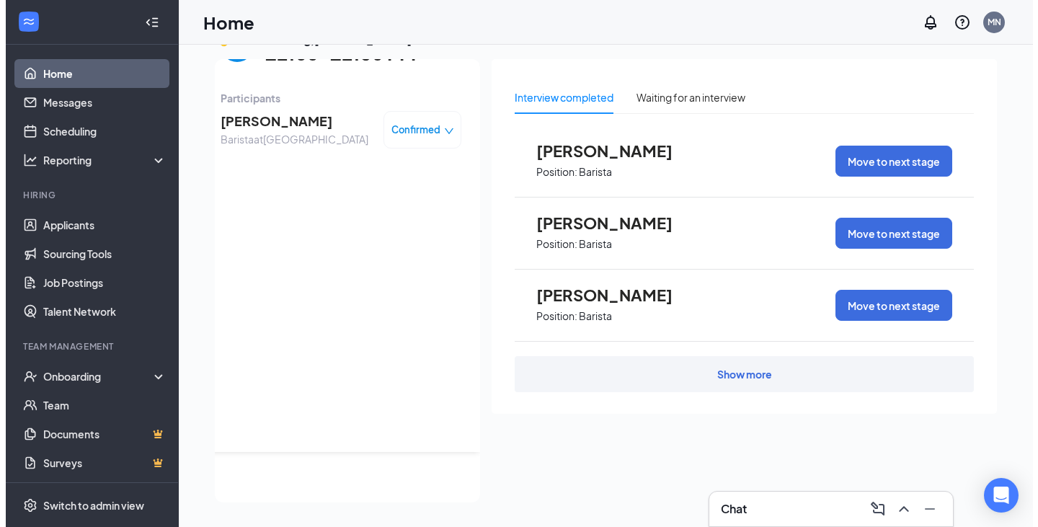
scroll to position [0, 0]
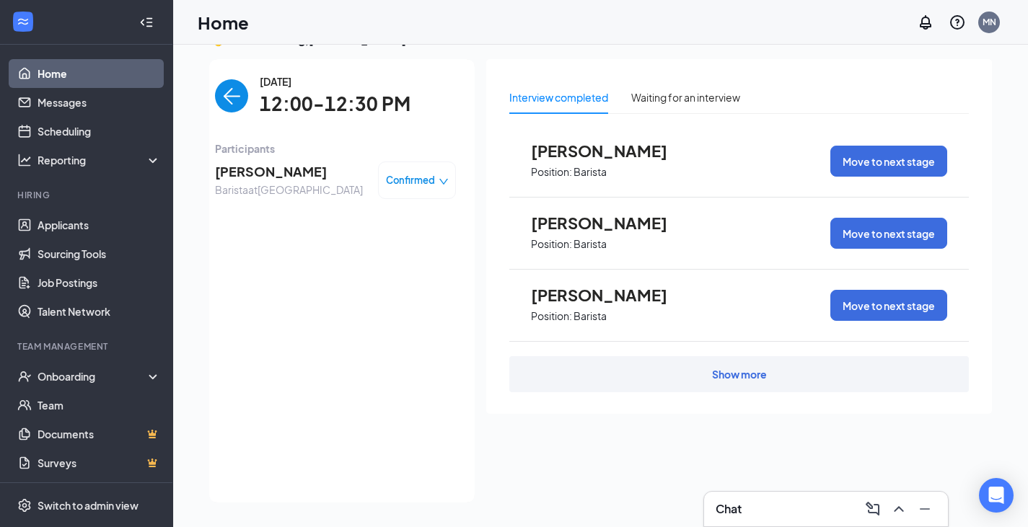
click at [275, 171] on span "[PERSON_NAME]" at bounding box center [289, 172] width 148 height 20
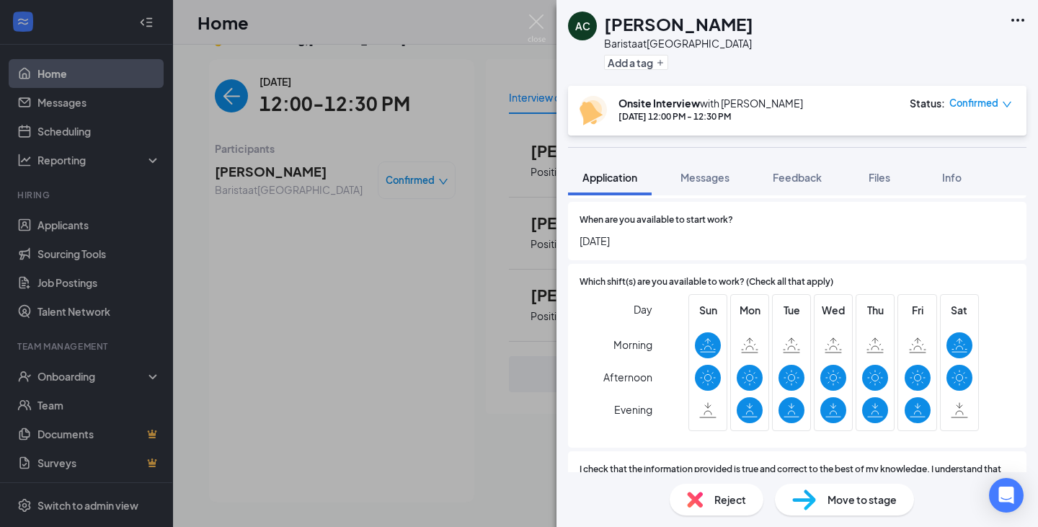
scroll to position [723, 0]
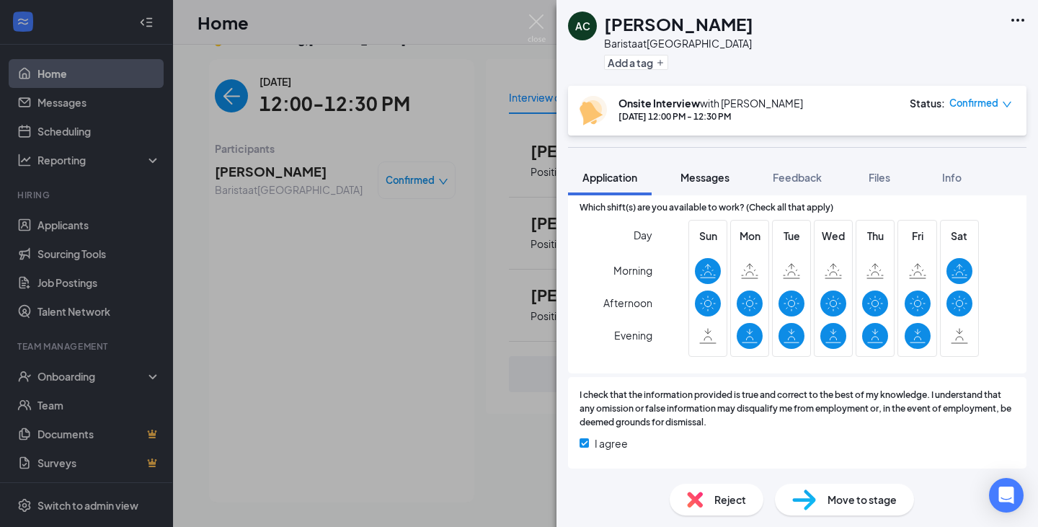
click at [696, 184] on div "Messages" at bounding box center [705, 177] width 49 height 14
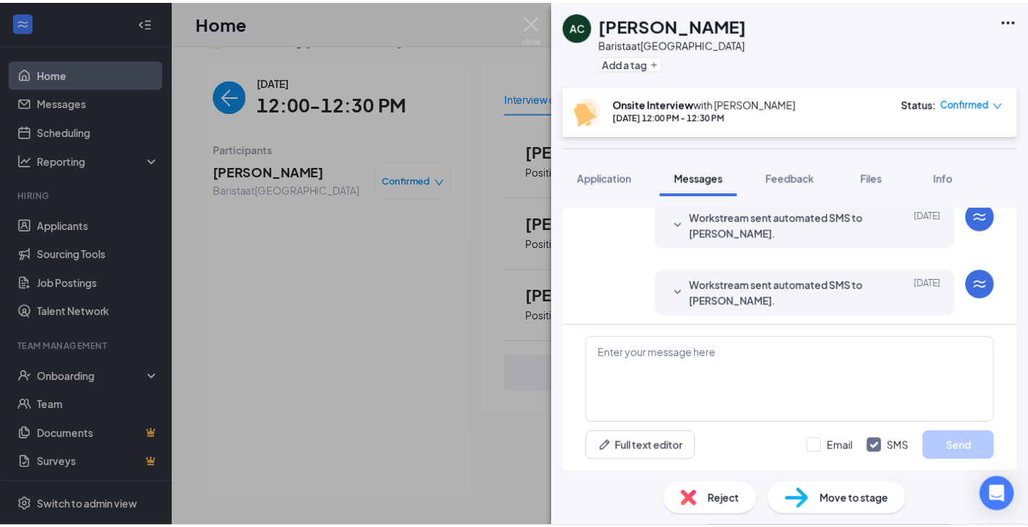
scroll to position [403, 0]
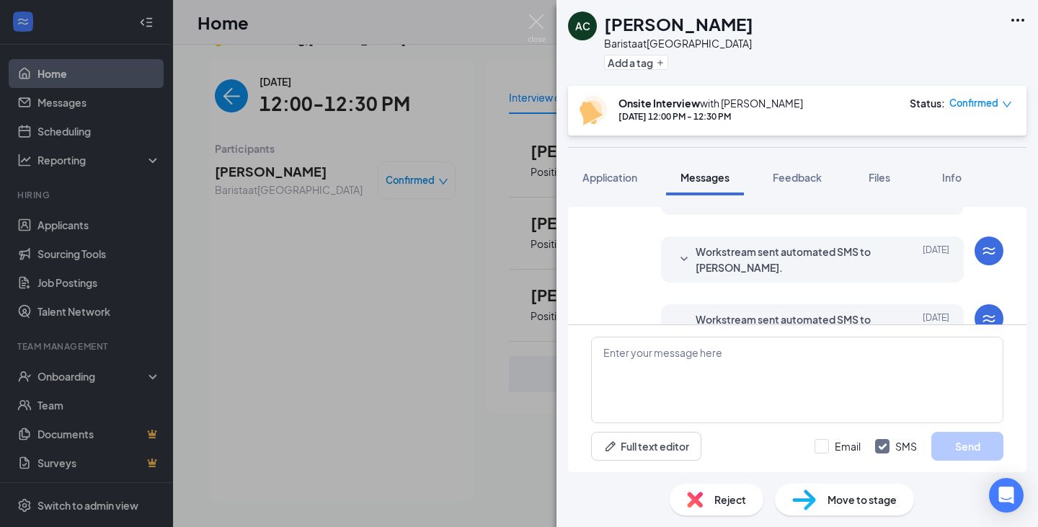
click at [533, 12] on div "AC [PERSON_NAME] Barista at [GEOGRAPHIC_DATA] Add a tag Onsite Interview with […" at bounding box center [519, 263] width 1038 height 527
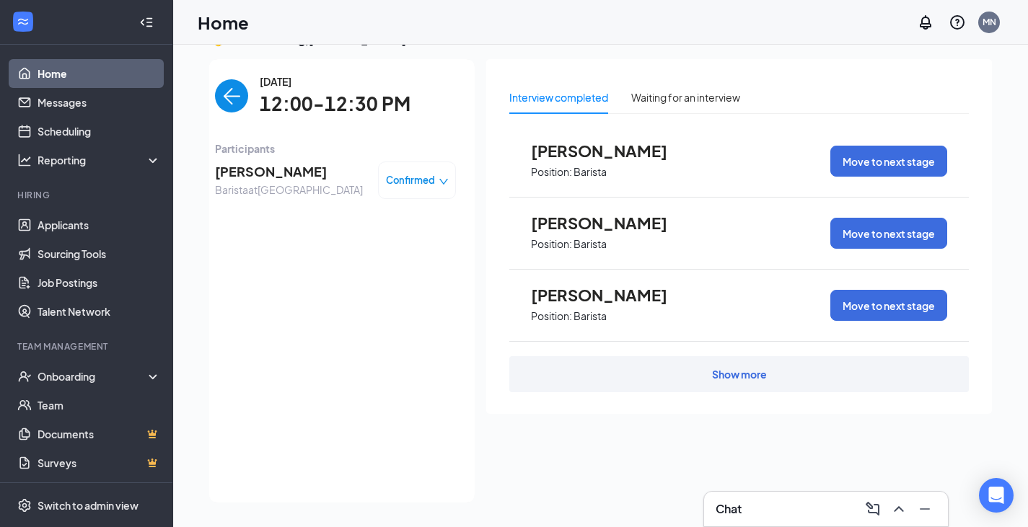
click at [216, 100] on img "back-button" at bounding box center [231, 95] width 33 height 33
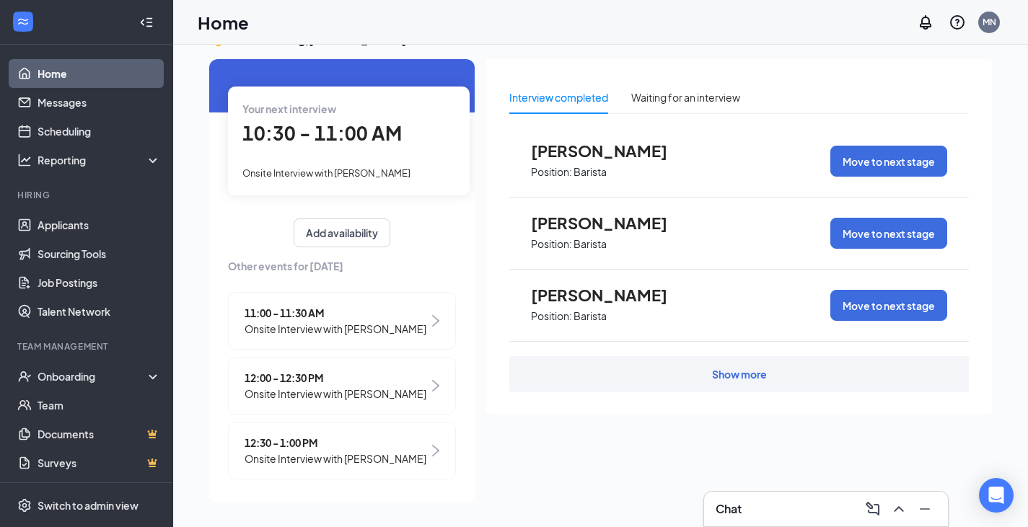
scroll to position [66, 0]
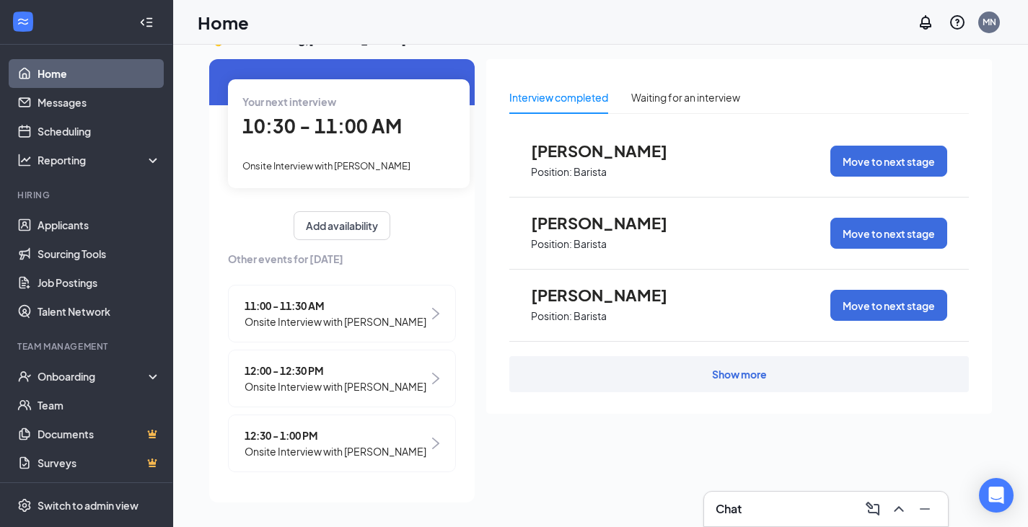
click at [319, 458] on span "Onsite Interview with [PERSON_NAME]" at bounding box center [335, 451] width 182 height 16
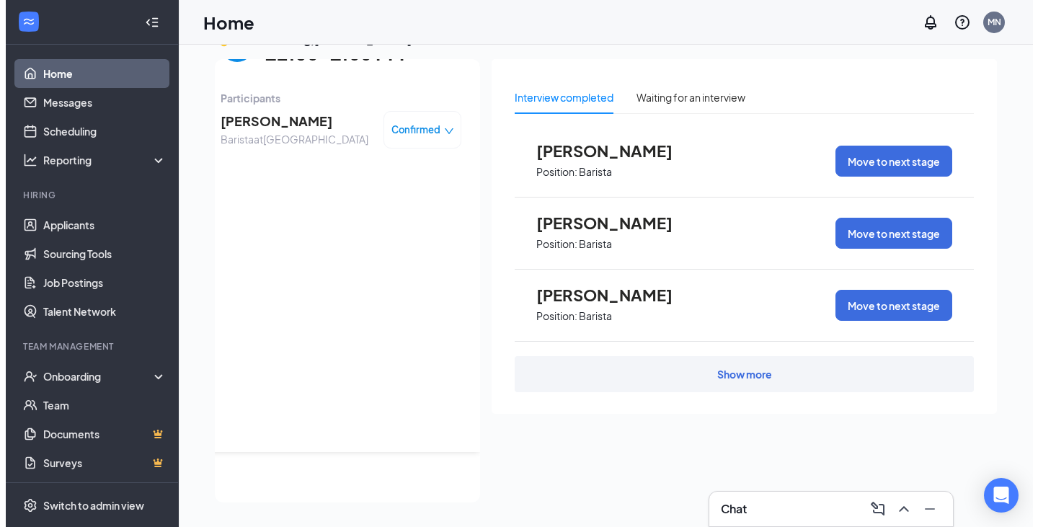
scroll to position [0, 0]
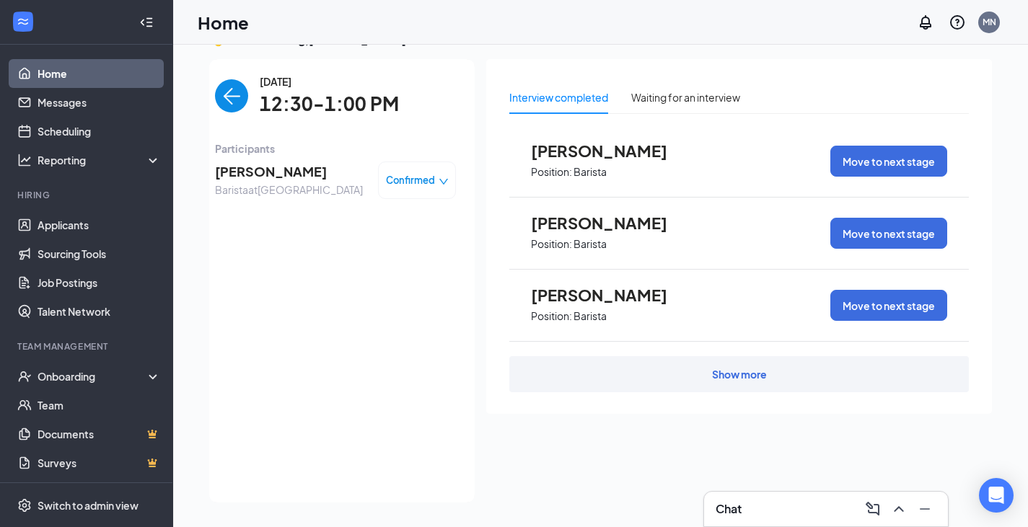
click at [245, 168] on span "[PERSON_NAME]" at bounding box center [289, 172] width 148 height 20
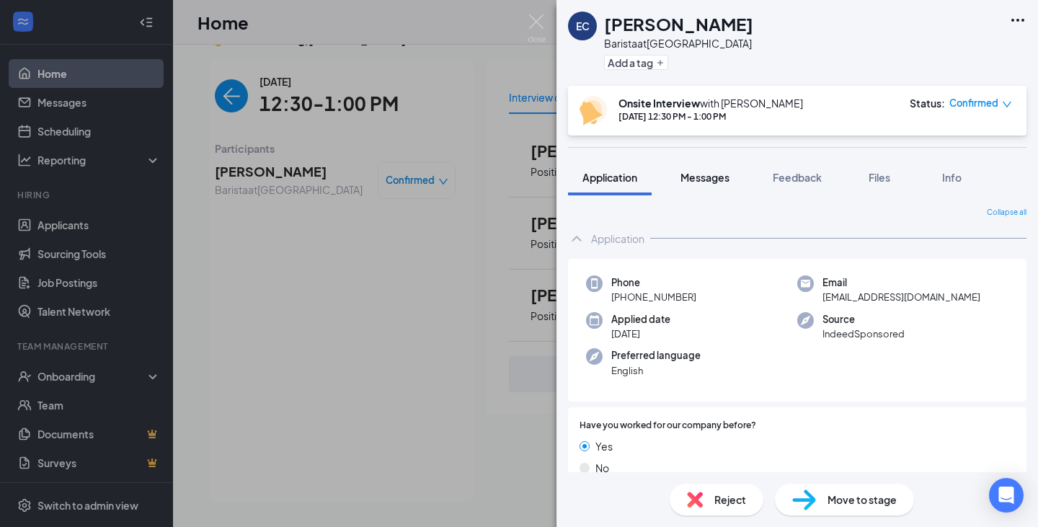
click at [695, 176] on span "Messages" at bounding box center [705, 177] width 49 height 13
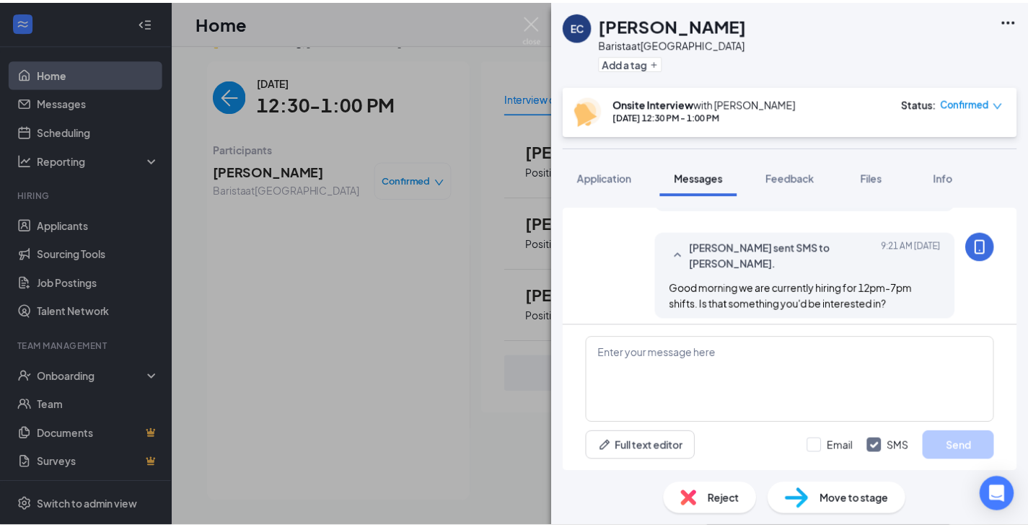
scroll to position [797, 0]
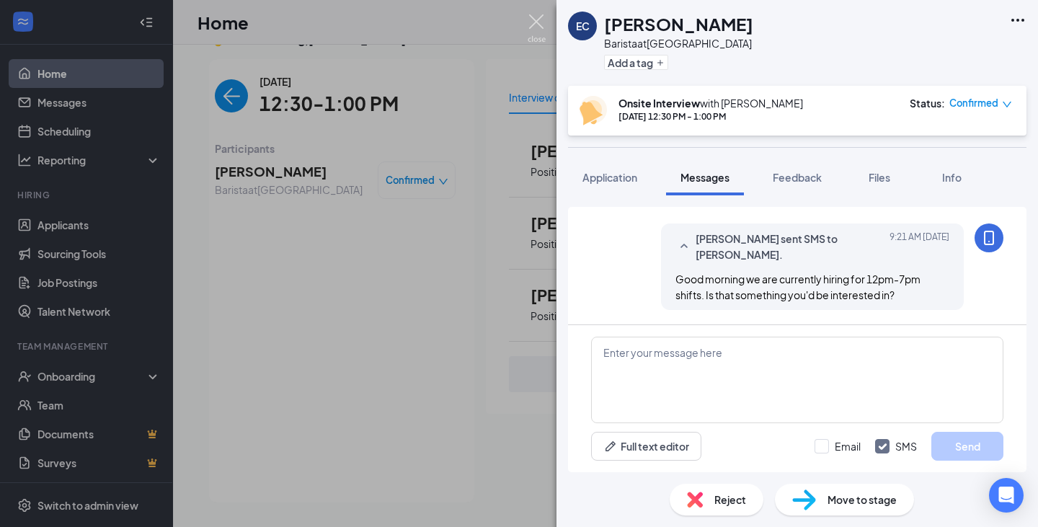
click at [534, 21] on img at bounding box center [537, 28] width 18 height 28
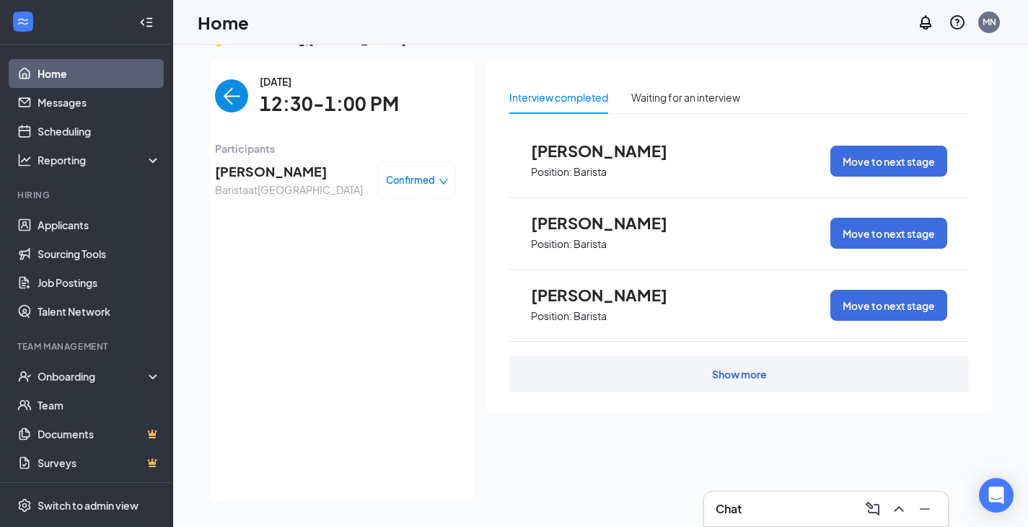
click at [221, 89] on img "back-button" at bounding box center [231, 95] width 33 height 33
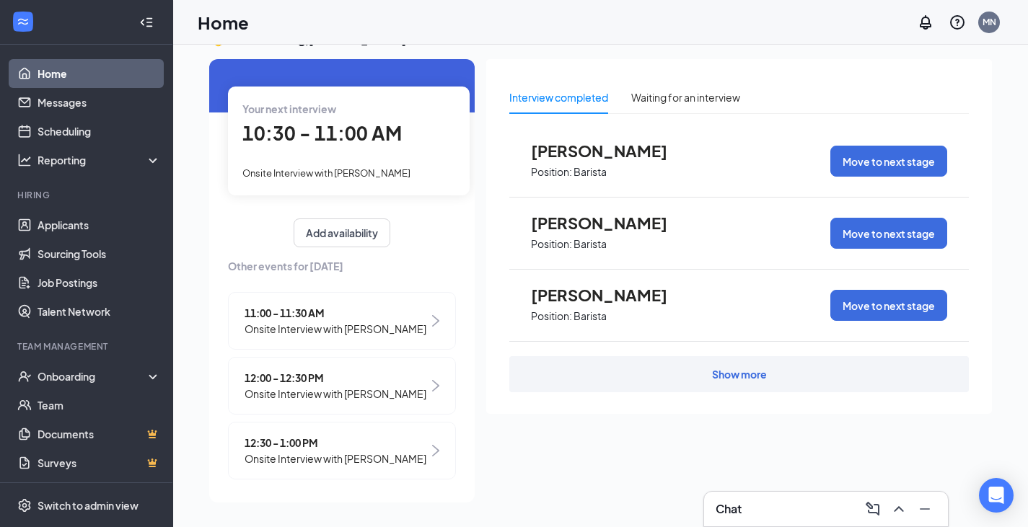
scroll to position [66, 0]
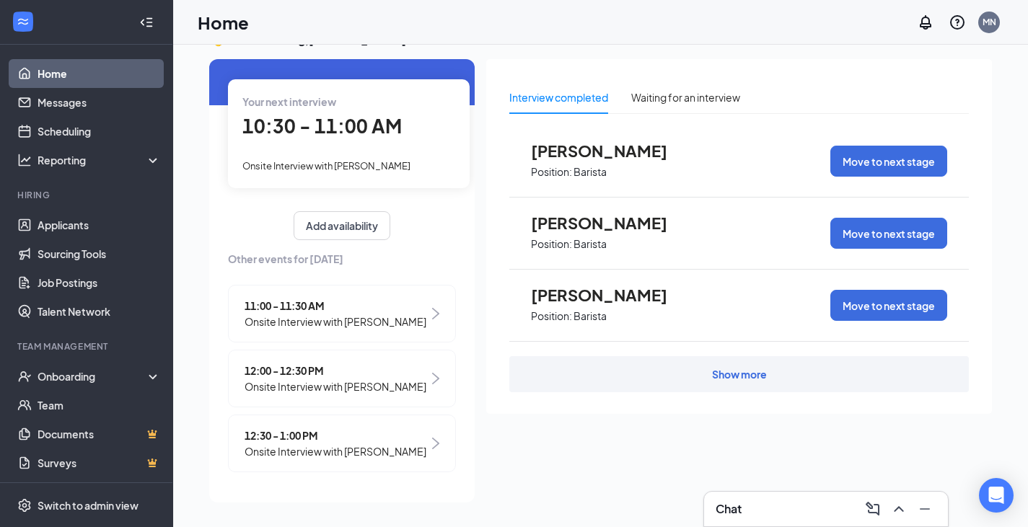
click at [272, 298] on span "11:00 - 11:30 AM" at bounding box center [335, 306] width 182 height 16
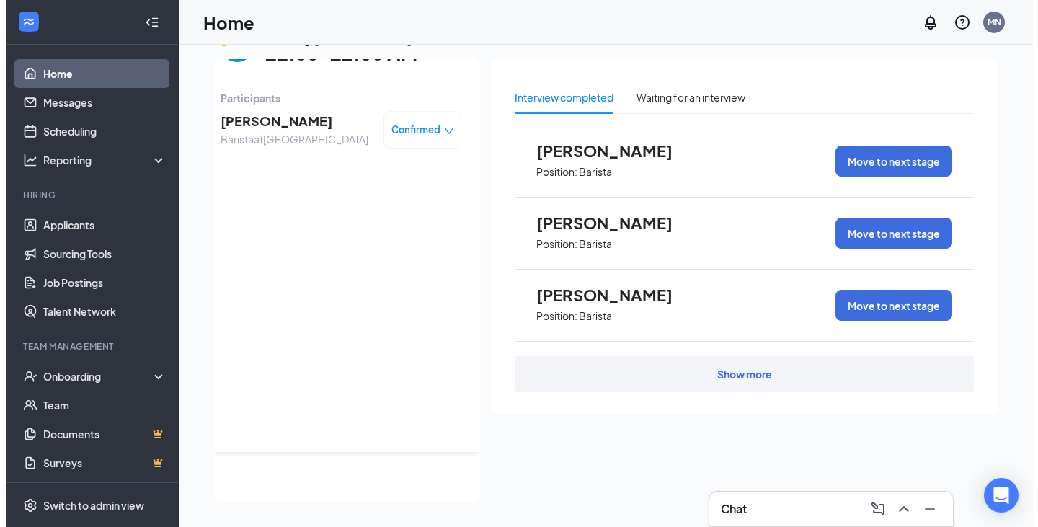
scroll to position [0, 0]
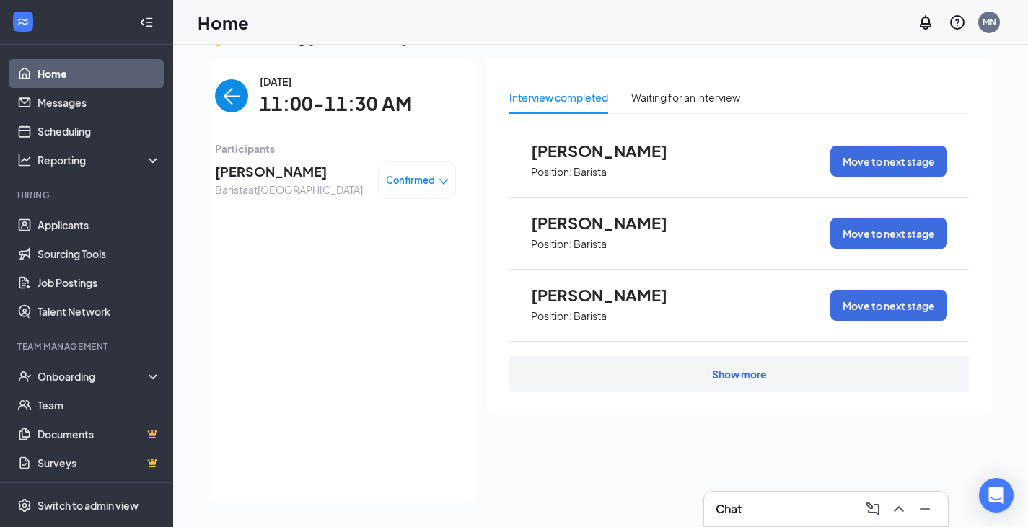
click at [250, 171] on span "[PERSON_NAME]" at bounding box center [289, 172] width 148 height 20
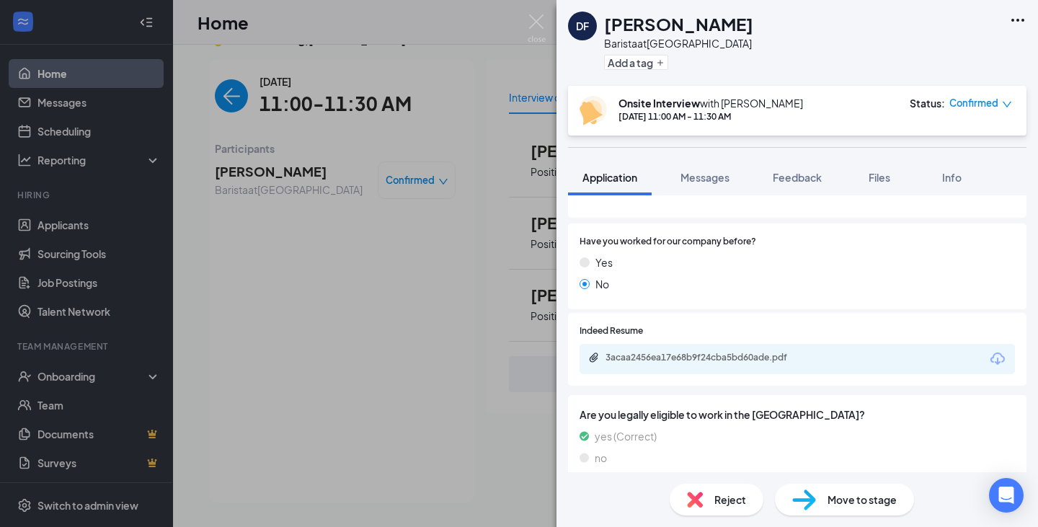
scroll to position [268, 0]
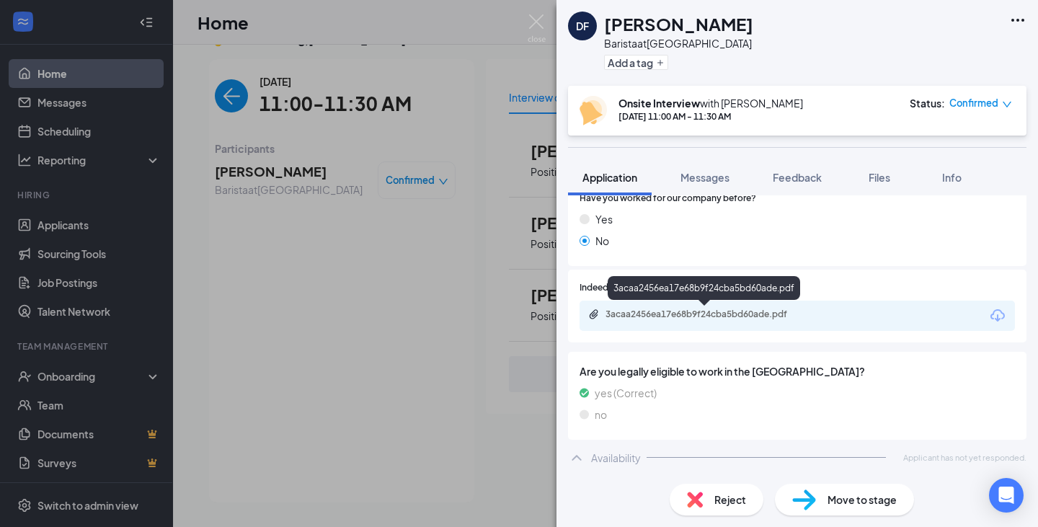
click at [727, 313] on div "3acaa2456ea17e68b9f24cba5bd60ade.pdf" at bounding box center [707, 315] width 202 height 12
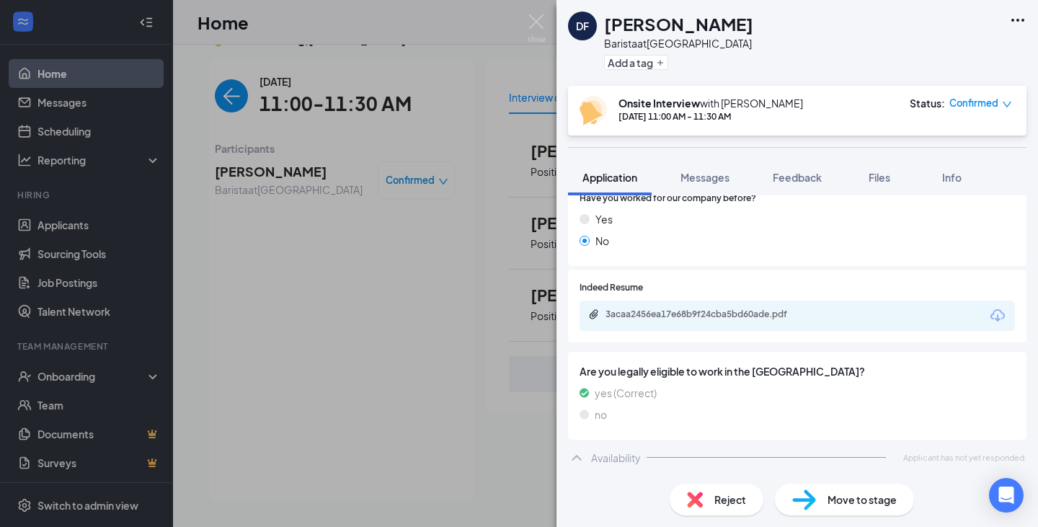
scroll to position [262, 0]
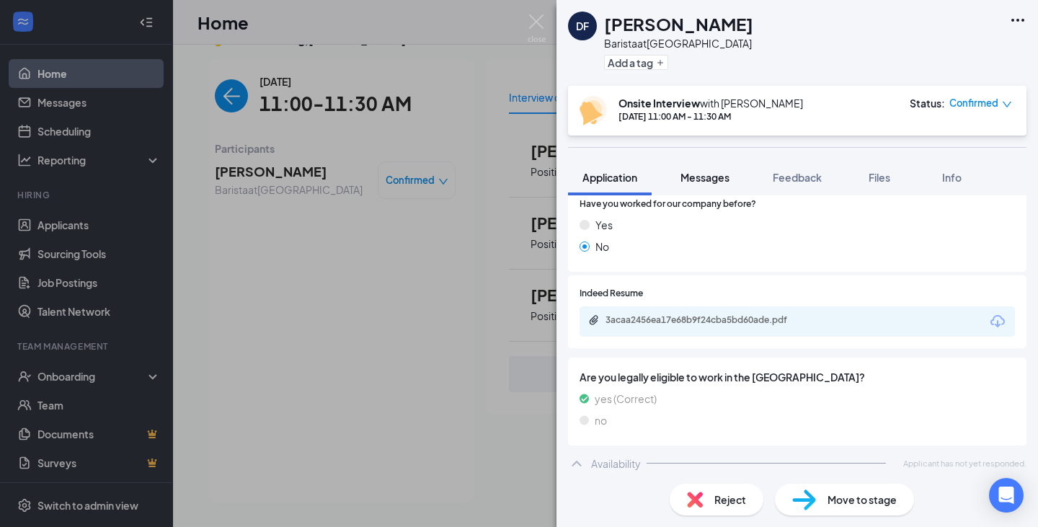
click at [702, 185] on button "Messages" at bounding box center [705, 177] width 78 height 36
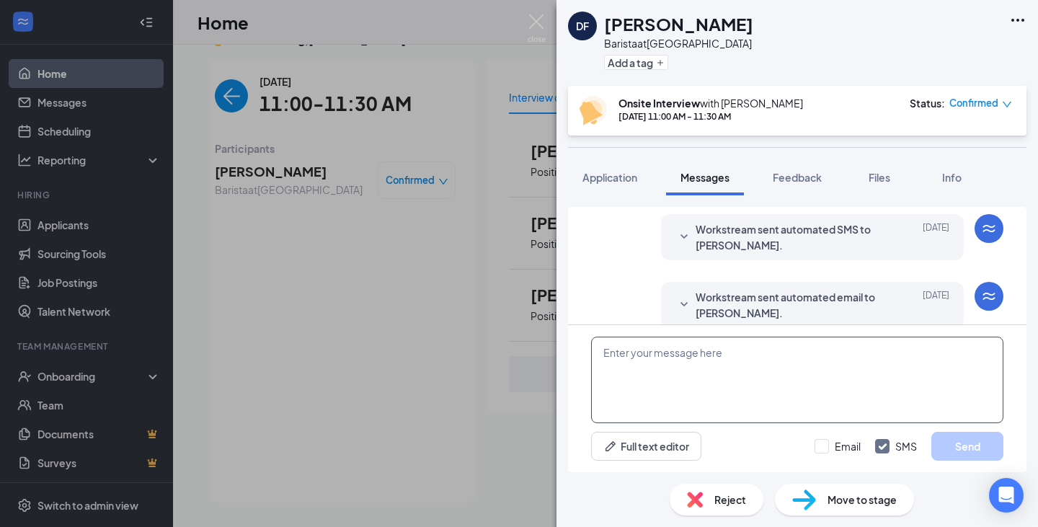
scroll to position [555, 0]
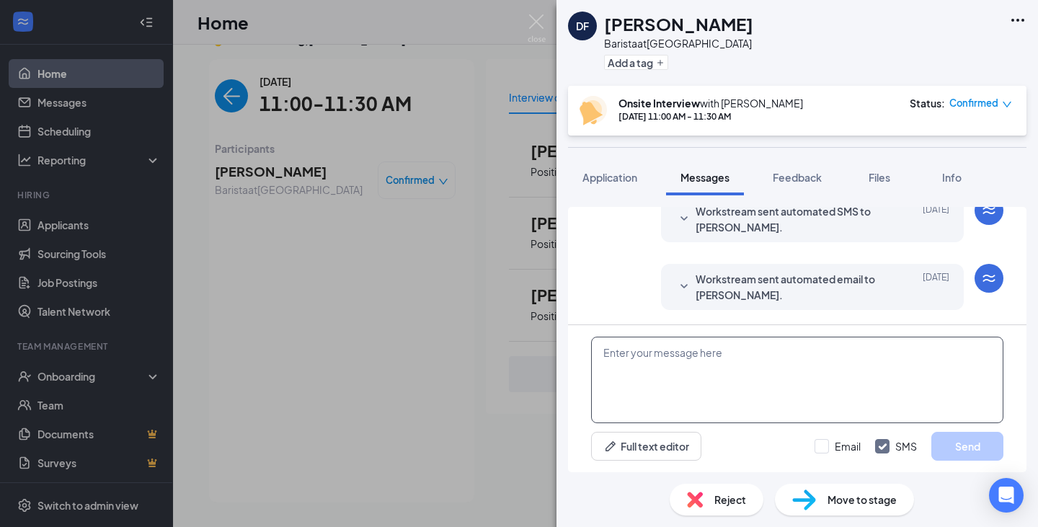
click at [683, 356] on textarea at bounding box center [797, 380] width 412 height 87
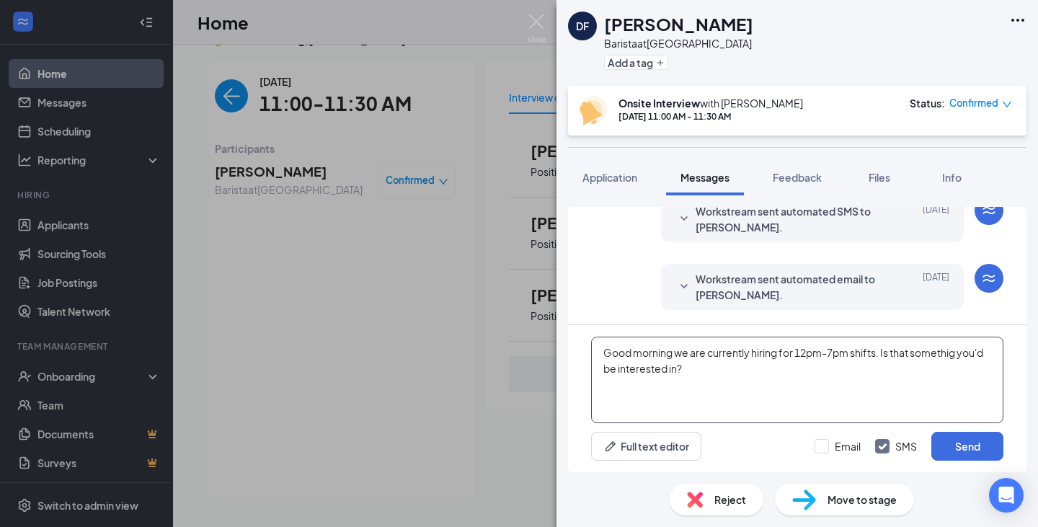
click at [952, 353] on textarea "Good morning we are currently hiring for 12pm-7pm shifts. Is that somethig you'…" at bounding box center [797, 380] width 412 height 87
type textarea "Good morning we are currently hiring for 12pm-7pm shifts. Is that something you…"
click at [974, 446] on button "Send" at bounding box center [968, 446] width 72 height 29
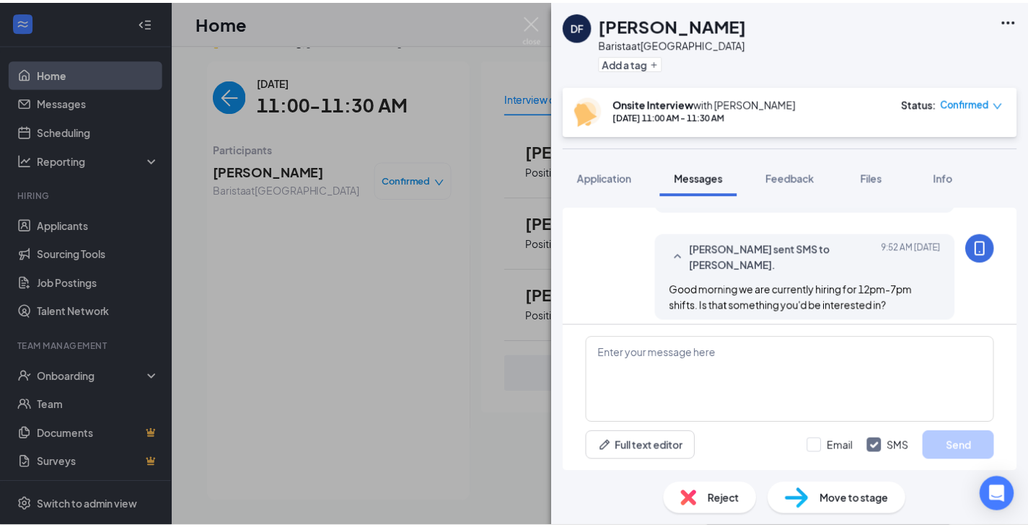
scroll to position [663, 0]
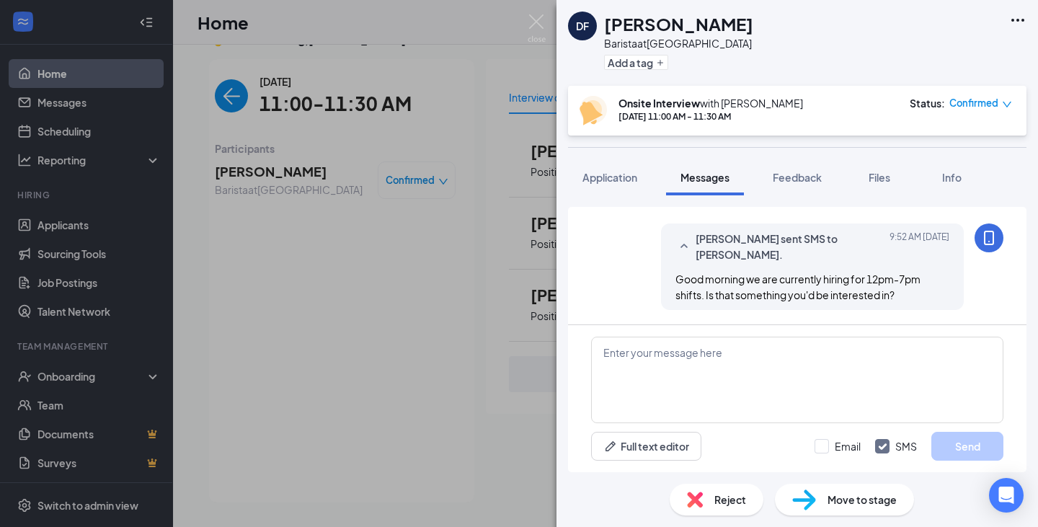
click at [527, 22] on div "DF [PERSON_NAME] Barista at [GEOGRAPHIC_DATA] Add a tag Onsite Interview with […" at bounding box center [519, 263] width 1038 height 527
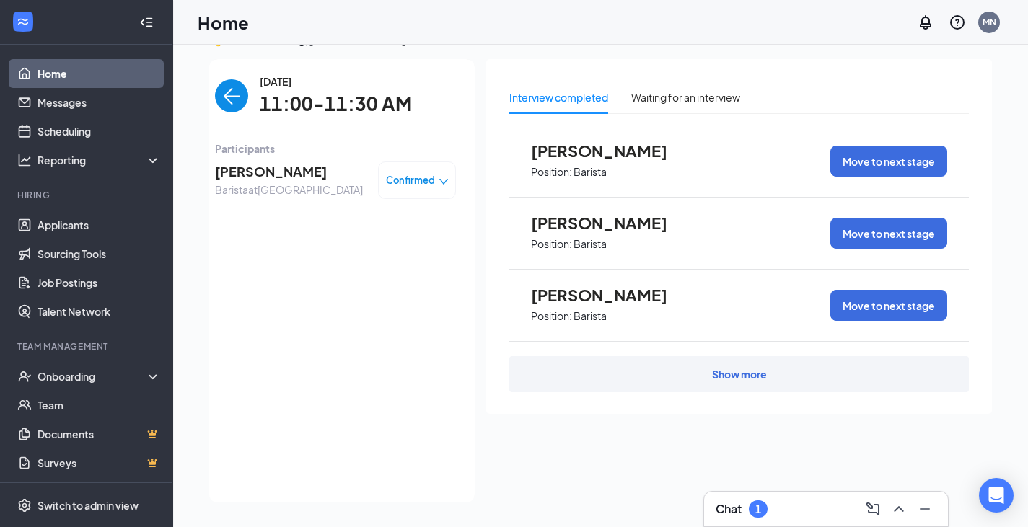
click at [218, 95] on img "back-button" at bounding box center [231, 95] width 33 height 33
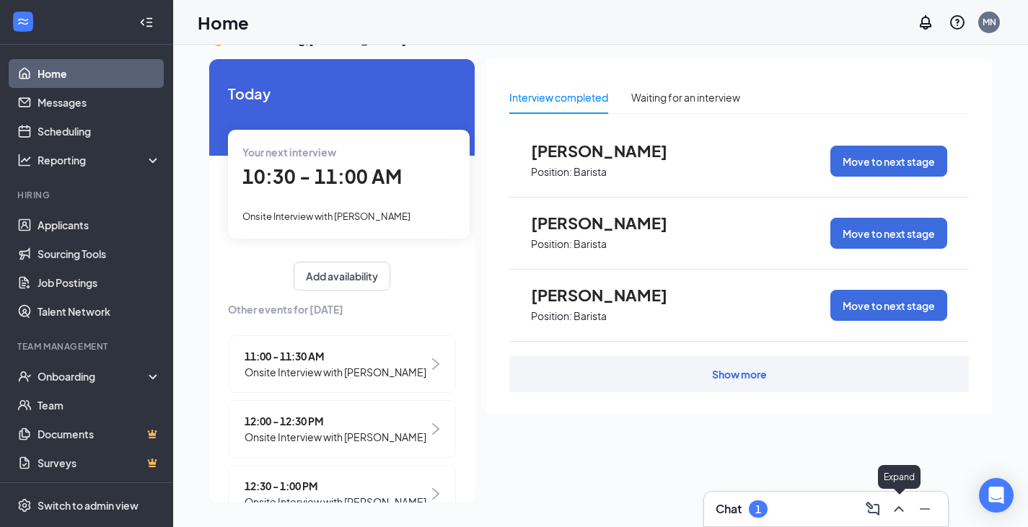
click at [904, 511] on icon "ChevronUp" at bounding box center [898, 508] width 17 height 17
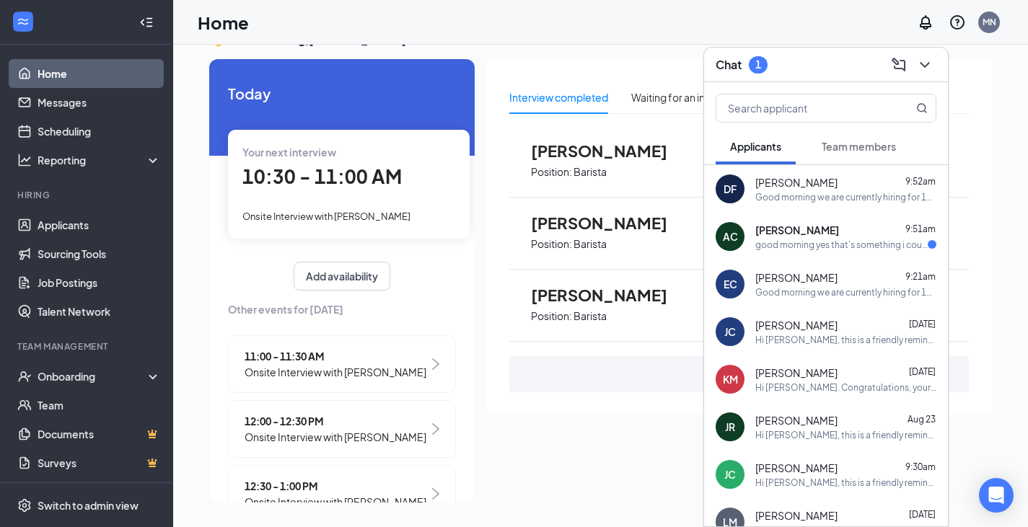
click at [847, 241] on div "good morning yes that's something i could do" at bounding box center [841, 245] width 172 height 12
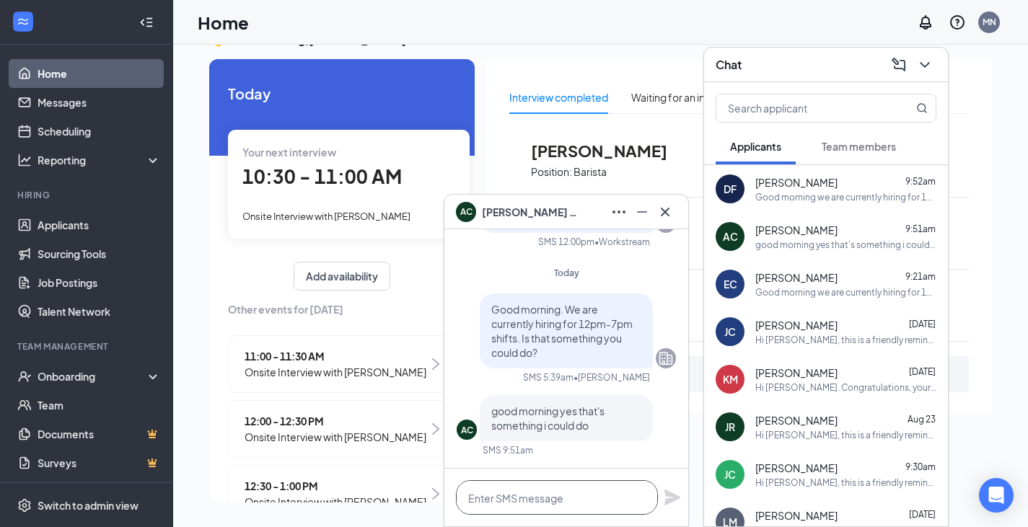
click at [514, 503] on textarea at bounding box center [557, 497] width 202 height 35
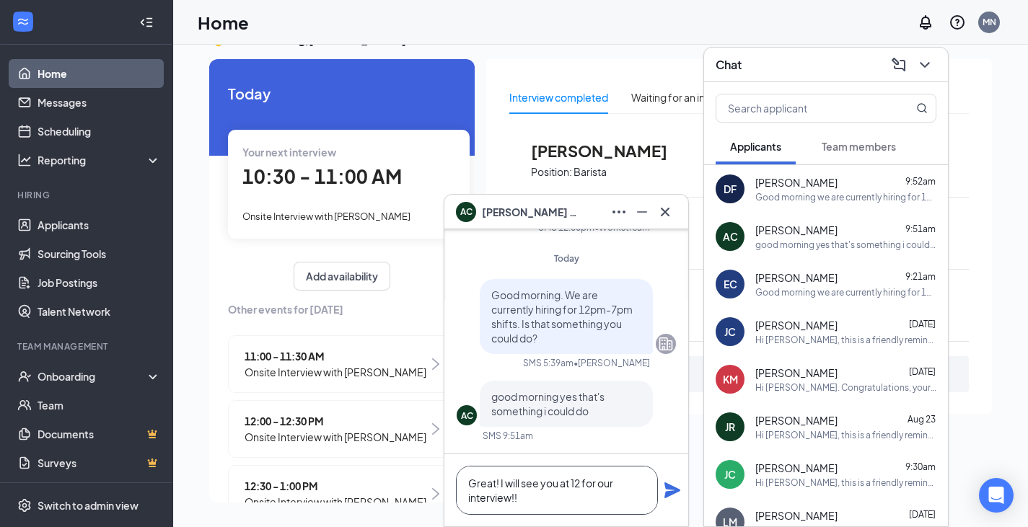
type textarea "Great! I will see you at 12 for our interview!!"
click at [677, 492] on icon "Plane" at bounding box center [672, 490] width 16 height 16
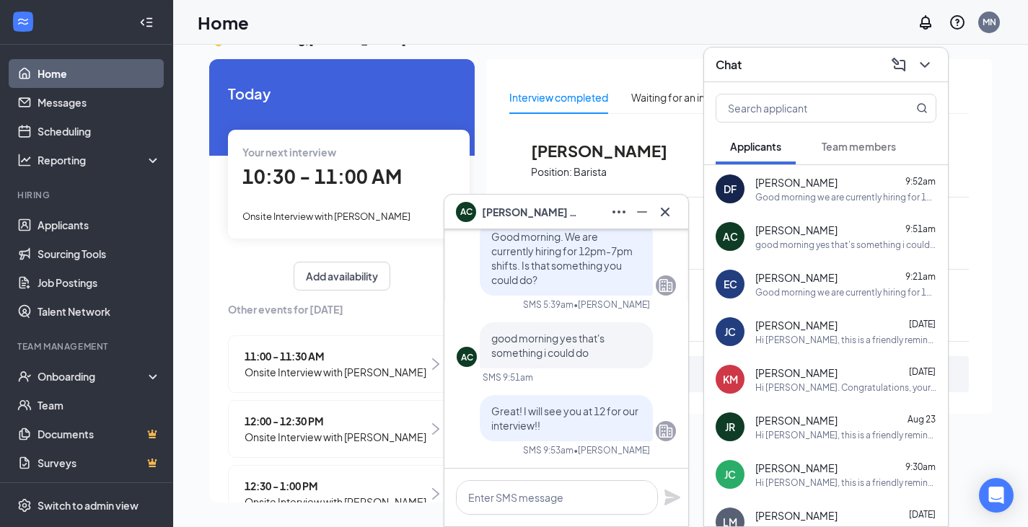
scroll to position [0, 0]
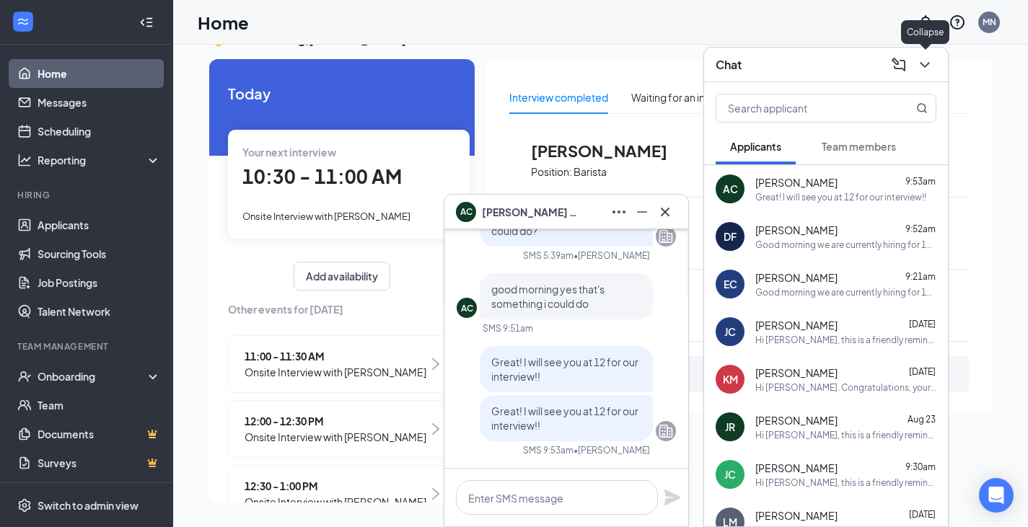
click at [930, 66] on icon "ChevronDown" at bounding box center [924, 64] width 17 height 17
